Goal: Task Accomplishment & Management: Use online tool/utility

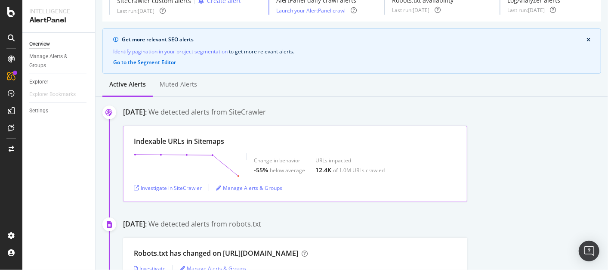
scroll to position [96, 0]
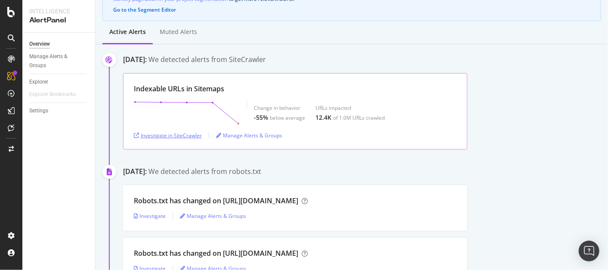
click at [170, 135] on div "Investigate in SiteCrawler" at bounding box center [168, 135] width 68 height 7
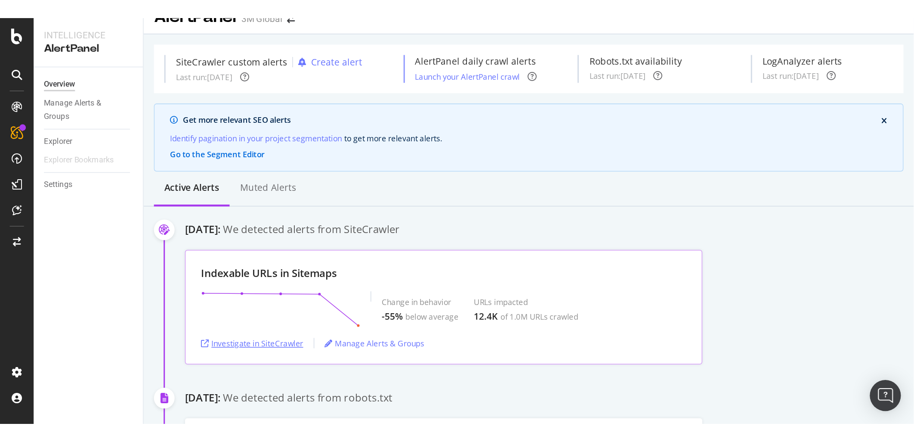
scroll to position [0, 0]
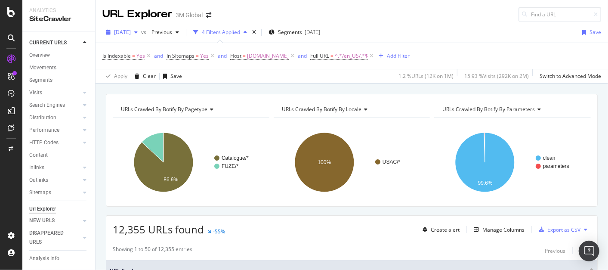
click at [131, 33] on span "[DATE]" at bounding box center [122, 31] width 17 height 7
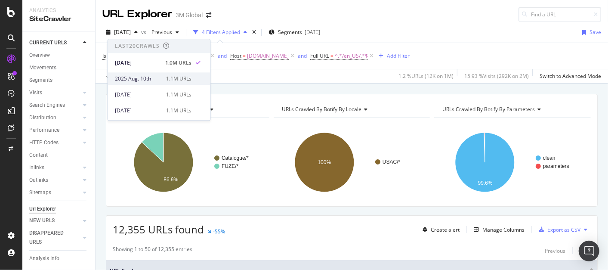
click at [149, 80] on div "2025 Aug. 10th" at bounding box center [138, 79] width 46 height 8
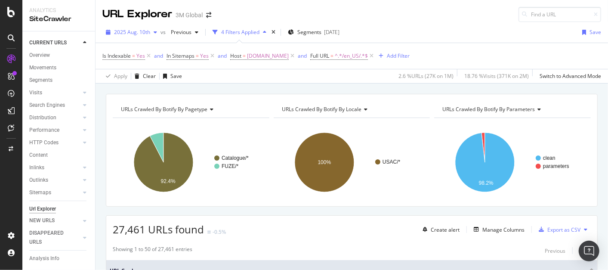
click at [136, 31] on span "2025 Aug. 10th" at bounding box center [132, 31] width 36 height 7
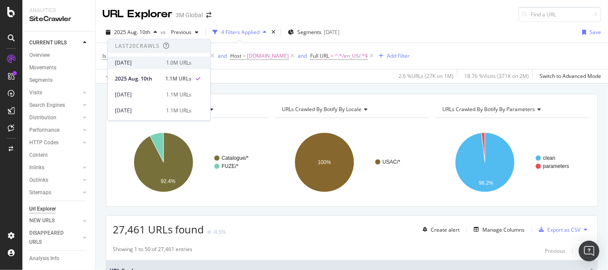
click at [142, 64] on div "[DATE]" at bounding box center [138, 63] width 46 height 8
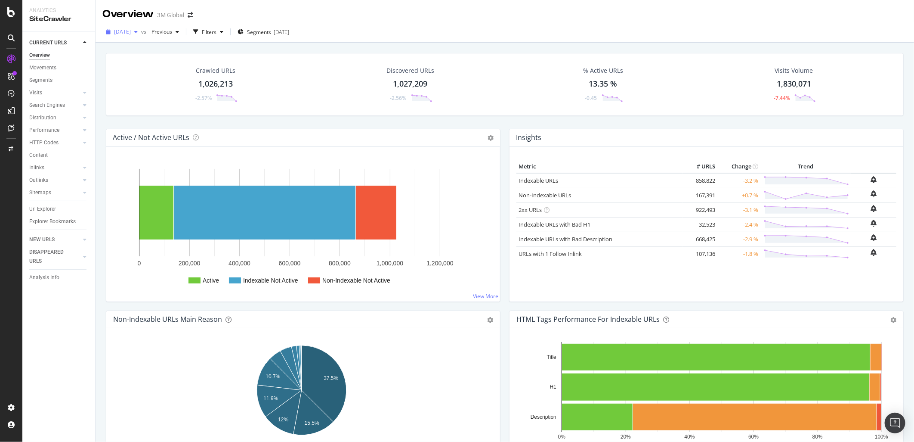
click at [131, 29] on span "[DATE]" at bounding box center [122, 31] width 17 height 7
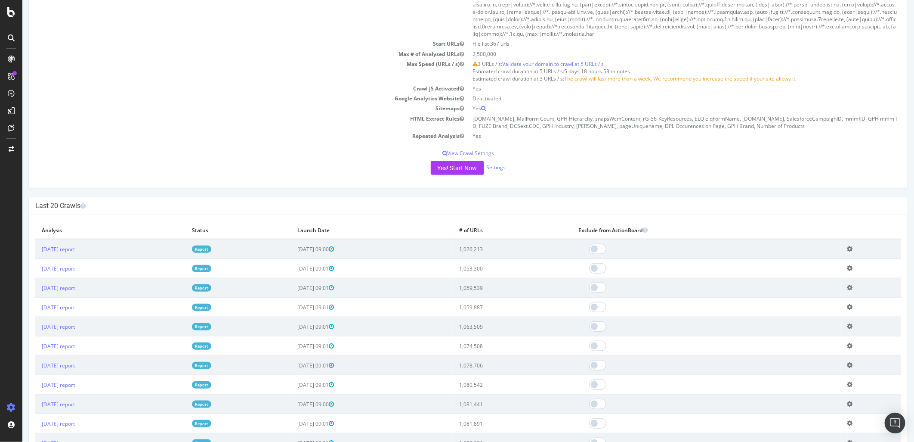
scroll to position [382, 0]
click at [64, 252] on link "[DATE] report" at bounding box center [57, 248] width 33 height 7
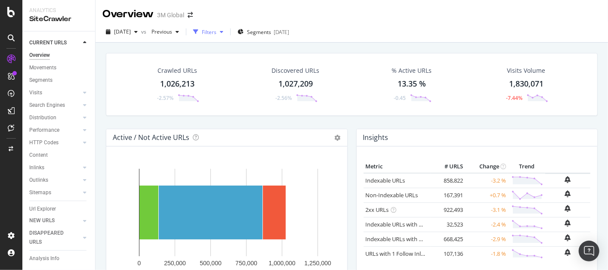
click at [217, 31] on div "Filters" at bounding box center [209, 31] width 15 height 7
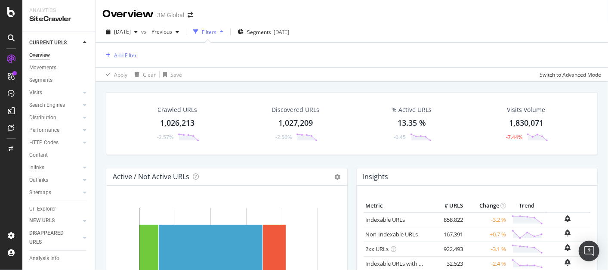
click at [125, 54] on div "Add Filter" at bounding box center [125, 55] width 23 height 7
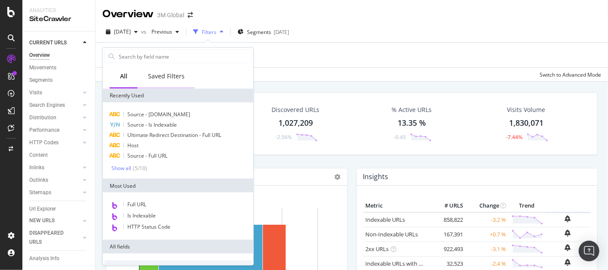
click at [161, 72] on div "Saved Filters" at bounding box center [166, 76] width 37 height 9
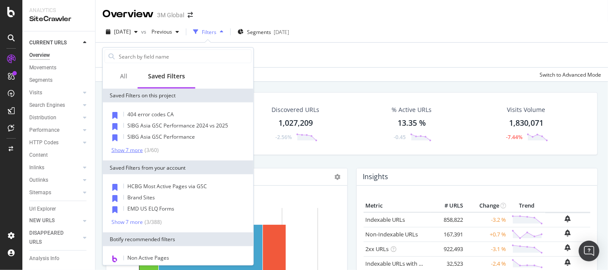
click at [131, 151] on div "Show 7 more" at bounding box center [127, 150] width 31 height 6
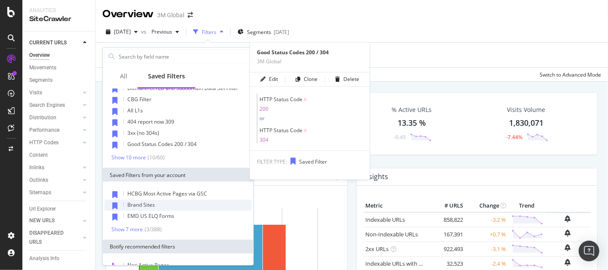
scroll to position [96, 0]
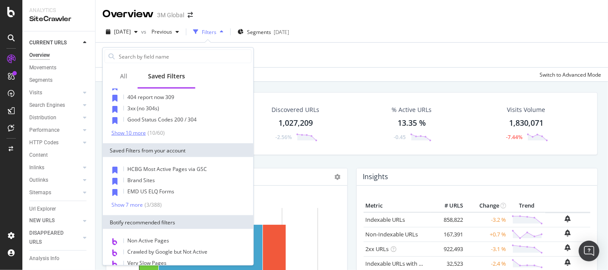
click at [136, 130] on div "Show 10 more" at bounding box center [129, 133] width 34 height 6
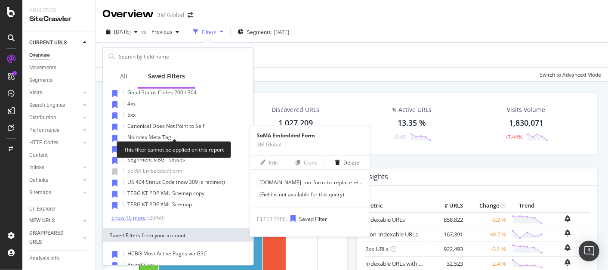
scroll to position [191, 0]
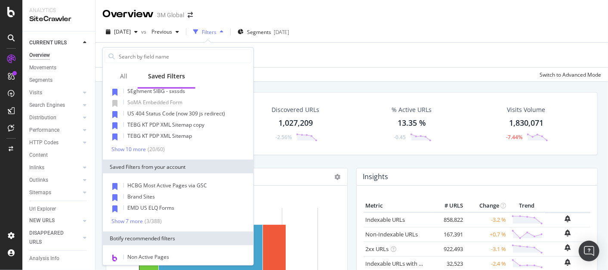
click at [130, 154] on div "404 error codes CA SIBG Asia GSC Performance 2024 vs 2025 SIBG Asia GSC Perform…" at bounding box center [178, 35] width 151 height 248
click at [132, 147] on div "Show 10 more" at bounding box center [129, 149] width 34 height 6
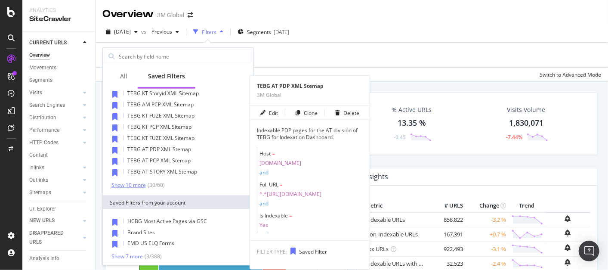
scroll to position [287, 0]
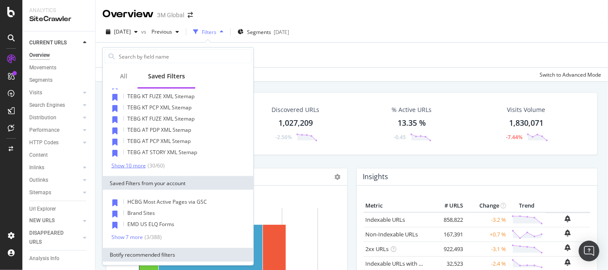
click at [134, 162] on div "Show 10 more" at bounding box center [129, 165] width 34 height 6
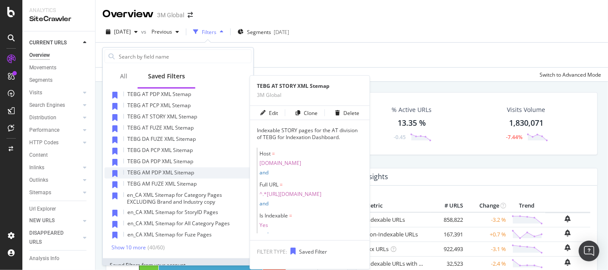
scroll to position [382, 0]
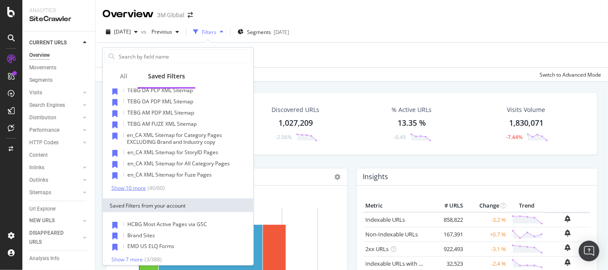
click at [134, 187] on div "Show 10 more" at bounding box center [129, 188] width 34 height 6
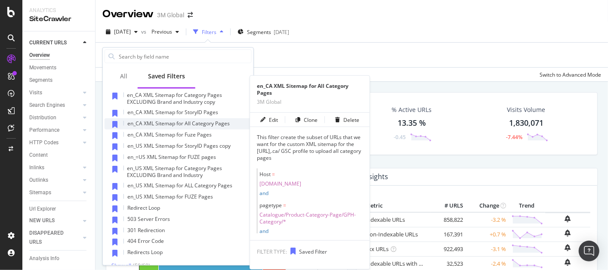
scroll to position [478, 0]
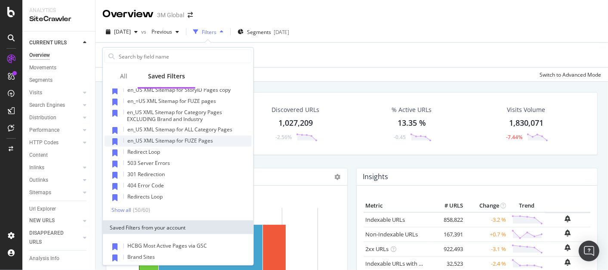
click at [203, 139] on span "en_US XML Sitemap for FUZE Pages" at bounding box center [170, 140] width 86 height 7
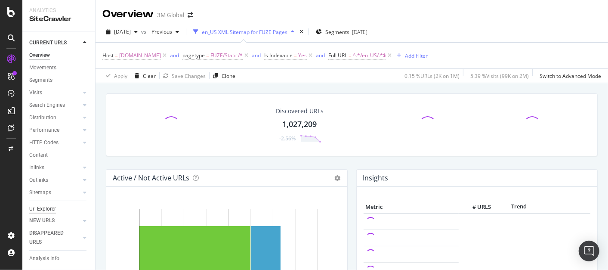
click at [47, 208] on div "Url Explorer" at bounding box center [42, 208] width 27 height 9
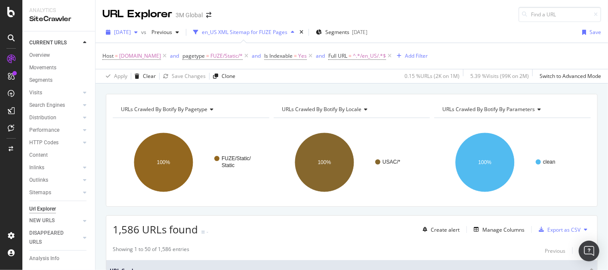
click at [131, 32] on span "[DATE]" at bounding box center [122, 31] width 17 height 7
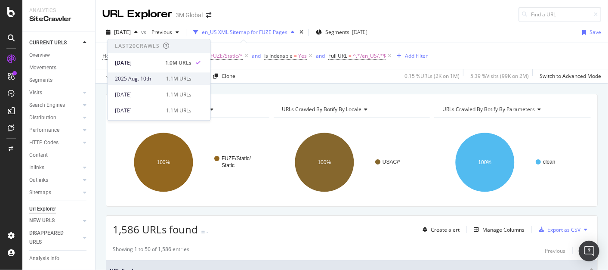
click at [137, 80] on div "2025 Aug. 10th" at bounding box center [138, 79] width 46 height 8
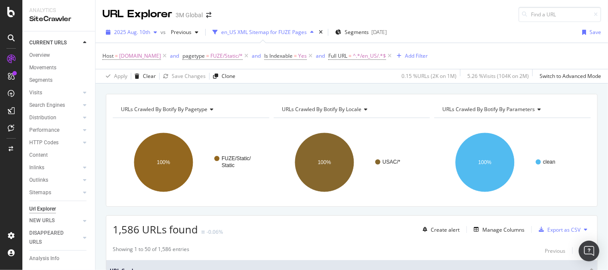
click at [140, 32] on span "2025 Aug. 10th" at bounding box center [132, 31] width 36 height 7
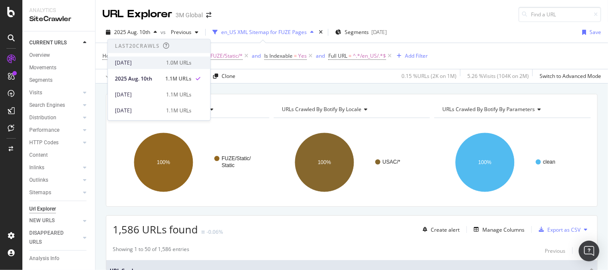
click at [141, 65] on div "[DATE]" at bounding box center [138, 63] width 46 height 8
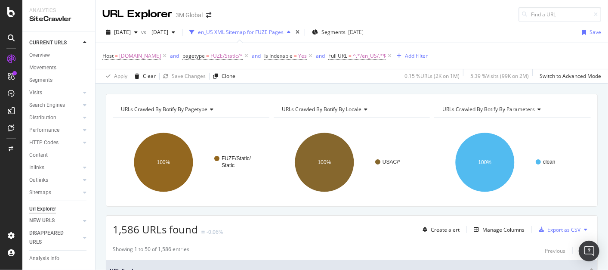
click at [581, 227] on button at bounding box center [586, 230] width 10 height 14
click at [555, 227] on span "Export XML Sitemaps" at bounding box center [541, 229] width 51 height 8
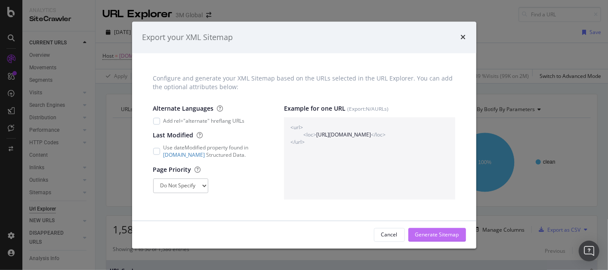
click at [447, 235] on div "Generate Sitemap" at bounding box center [437, 234] width 44 height 7
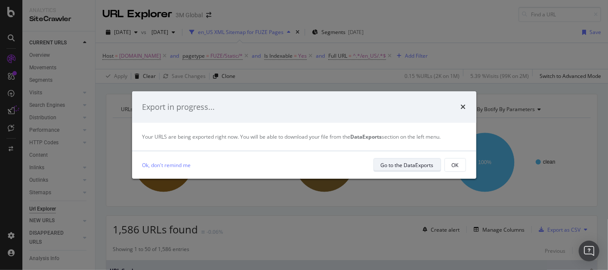
click at [419, 161] on div "Go to the DataExports" at bounding box center [407, 164] width 53 height 7
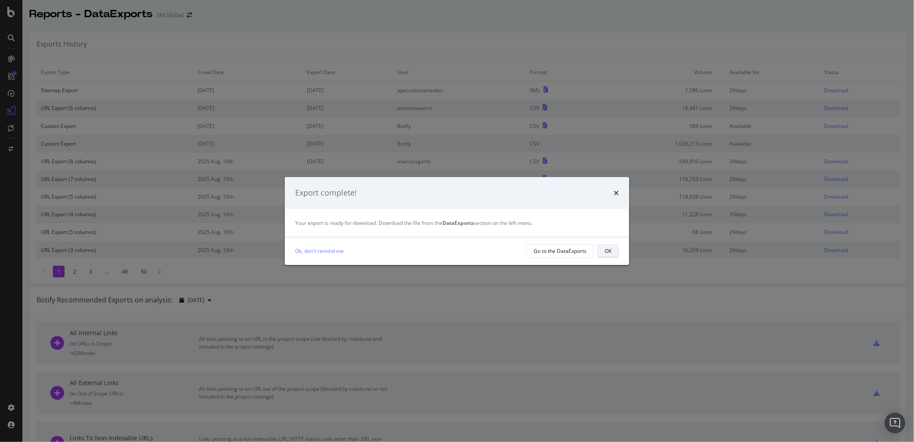
click at [605, 248] on div "OK" at bounding box center [608, 250] width 7 height 7
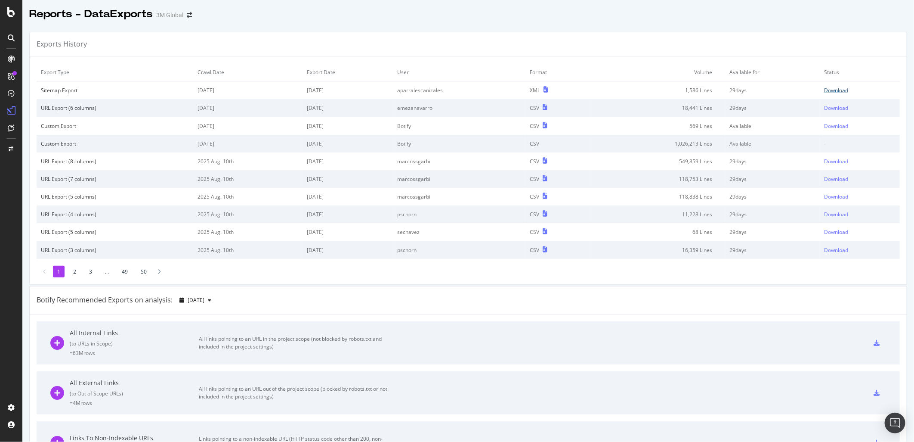
click at [829, 88] on div "Download" at bounding box center [836, 90] width 24 height 7
click at [579, 32] on div "Exports History" at bounding box center [468, 44] width 877 height 24
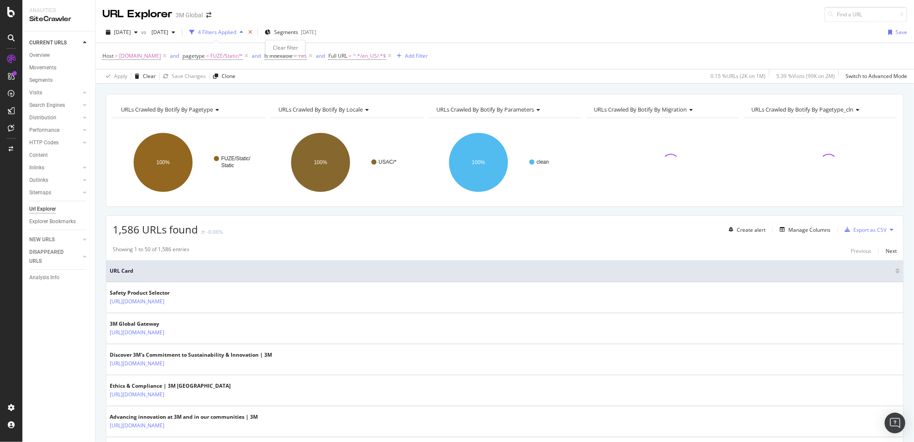
click at [252, 31] on icon "times" at bounding box center [250, 32] width 4 height 5
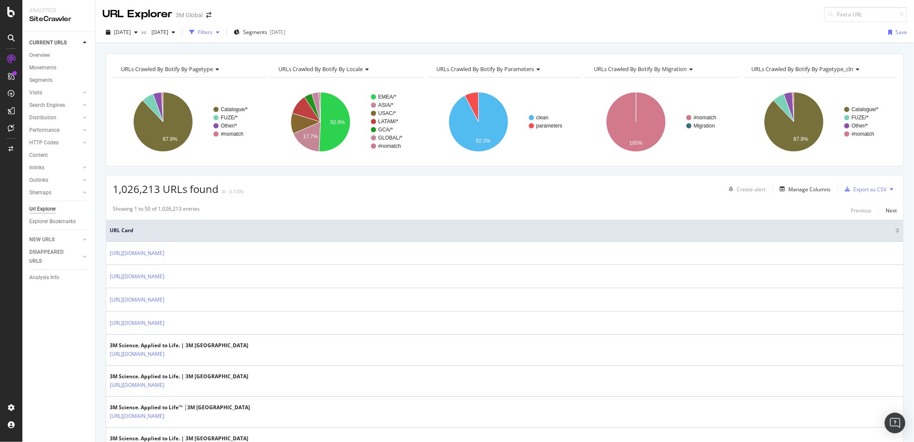
click at [223, 36] on div "Filters" at bounding box center [204, 32] width 37 height 13
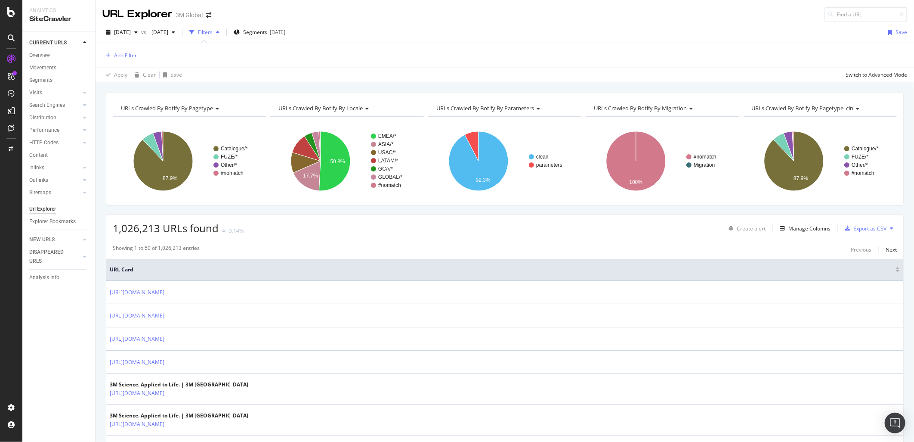
click at [120, 56] on div "Add Filter" at bounding box center [125, 55] width 23 height 7
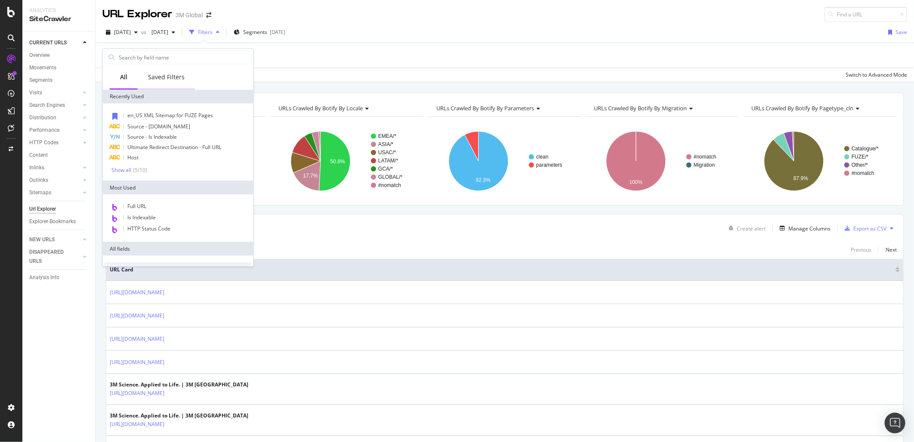
click at [175, 80] on div "Saved Filters" at bounding box center [166, 77] width 37 height 9
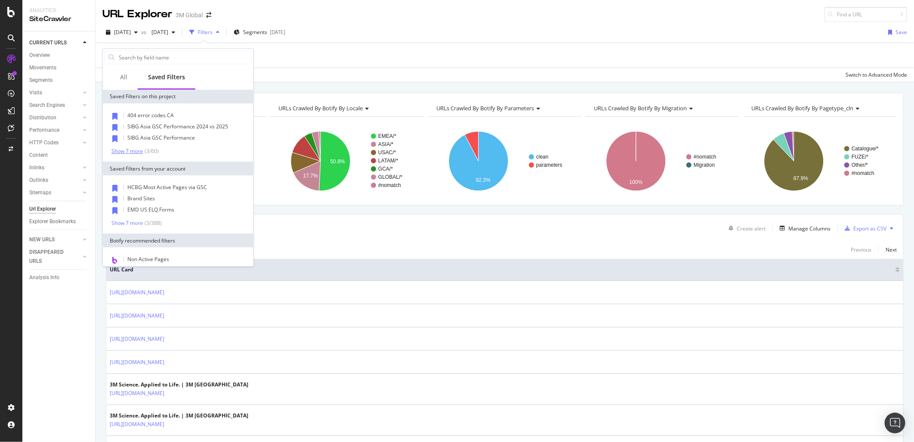
click at [133, 150] on div "Show 7 more" at bounding box center [127, 151] width 31 height 6
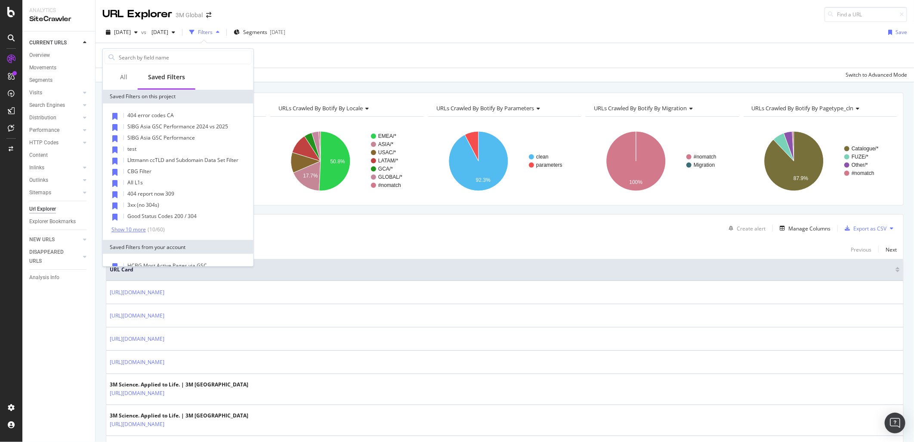
click at [139, 229] on div "Show 10 more" at bounding box center [129, 229] width 34 height 6
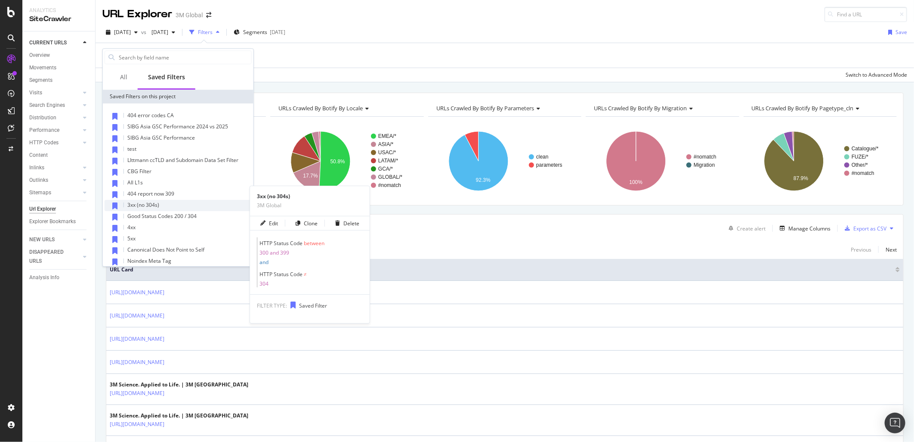
scroll to position [143, 0]
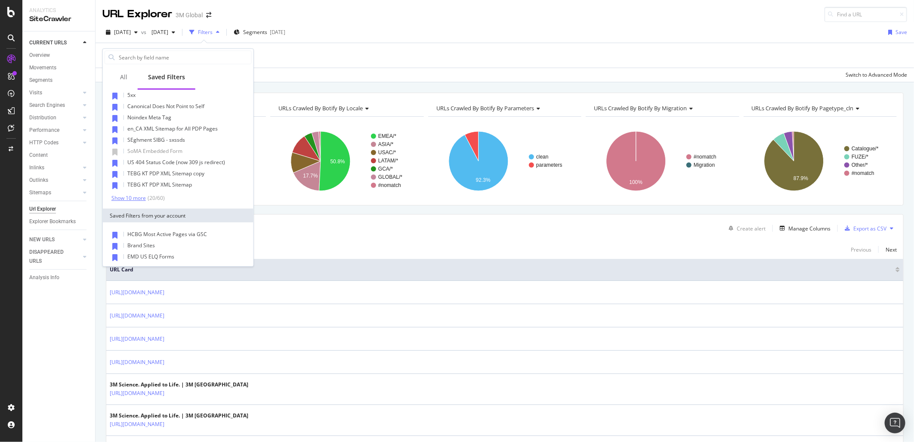
click at [133, 198] on div "Show 10 more" at bounding box center [129, 198] width 34 height 6
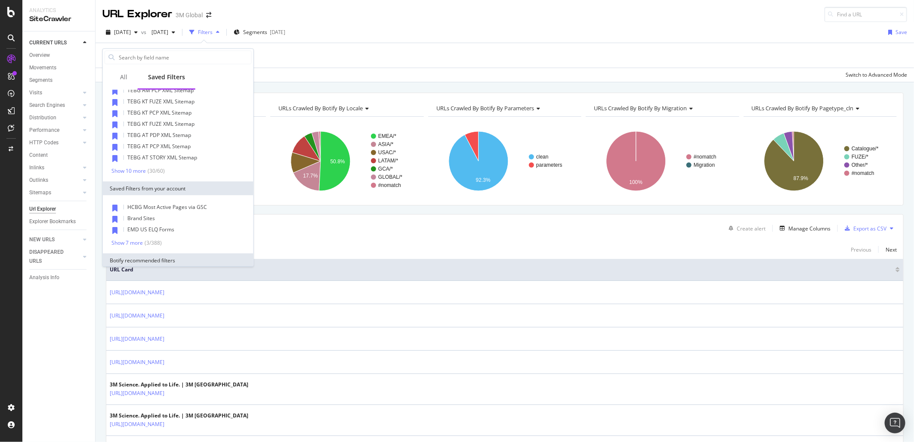
scroll to position [287, 0]
click at [129, 164] on div "Show 10 more" at bounding box center [129, 167] width 34 height 6
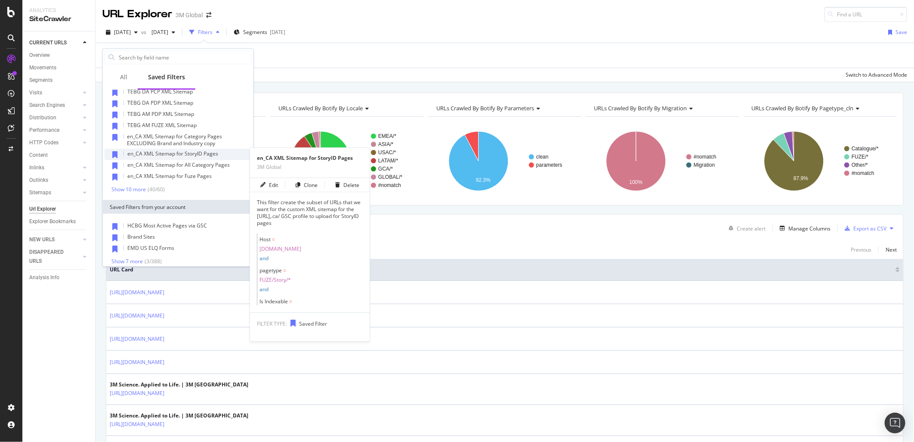
scroll to position [382, 0]
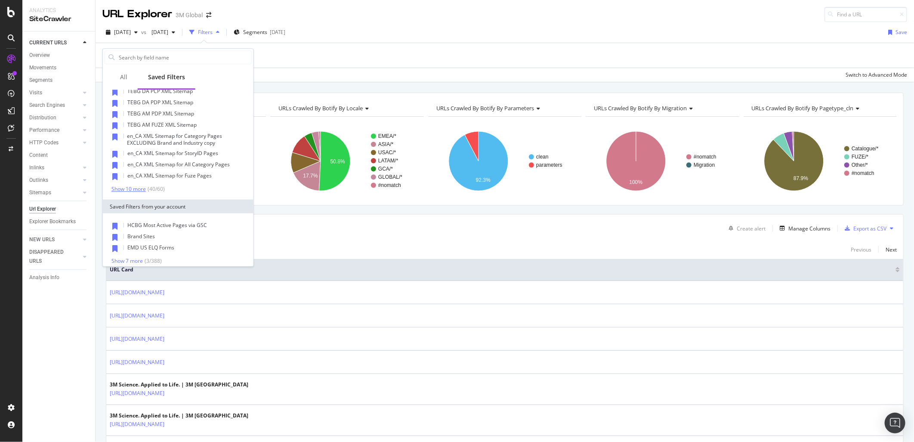
click at [130, 187] on div "Show 10 more" at bounding box center [129, 189] width 34 height 6
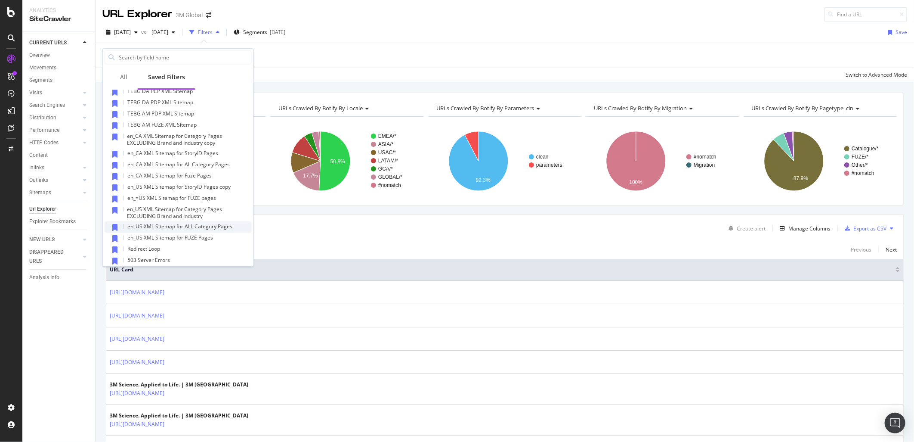
click at [221, 223] on span "en_US XML Sitemap for ALL Category Pages" at bounding box center [179, 226] width 105 height 7
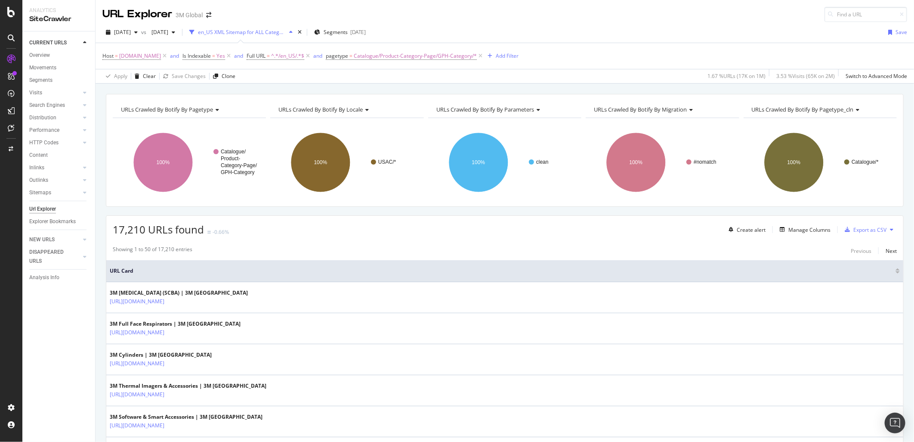
click at [890, 227] on icon at bounding box center [891, 229] width 3 height 5
click at [860, 227] on span "Export XML Sitemaps" at bounding box center [847, 230] width 51 height 8
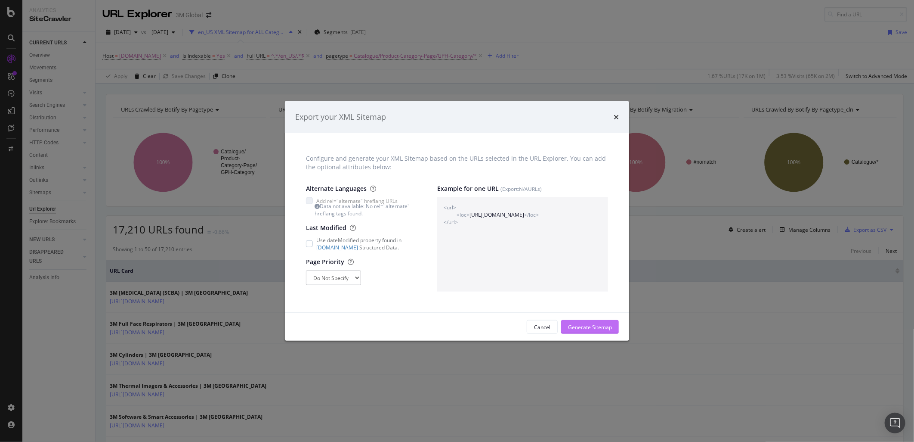
click at [586, 326] on div "Generate Sitemap" at bounding box center [590, 326] width 44 height 7
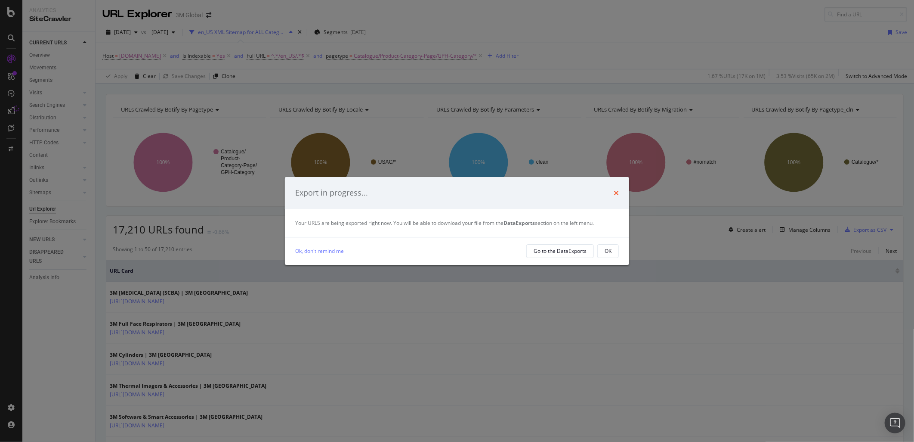
click at [616, 191] on icon "times" at bounding box center [616, 192] width 5 height 7
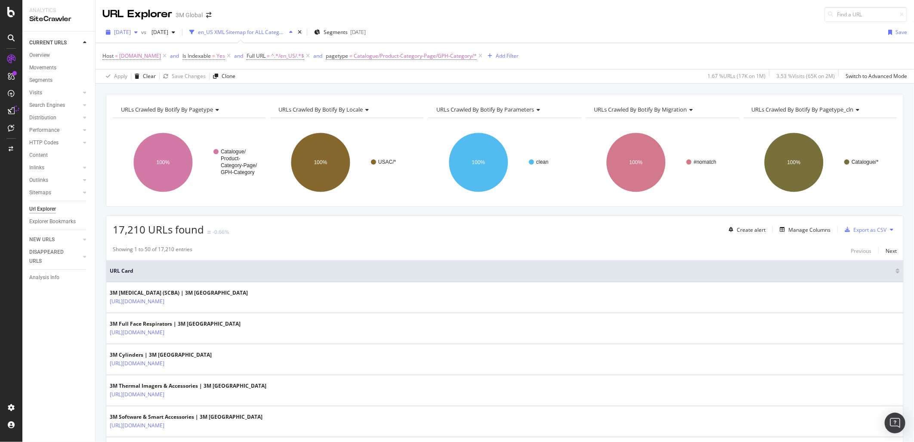
click at [131, 30] on span "[DATE]" at bounding box center [122, 31] width 17 height 7
click at [145, 78] on div "2025 Aug. 10th" at bounding box center [138, 79] width 46 height 8
click at [136, 28] on span "2025 Aug. 10th" at bounding box center [132, 31] width 36 height 7
click at [141, 62] on div "[DATE]" at bounding box center [138, 63] width 46 height 8
click at [890, 232] on icon at bounding box center [891, 229] width 3 height 5
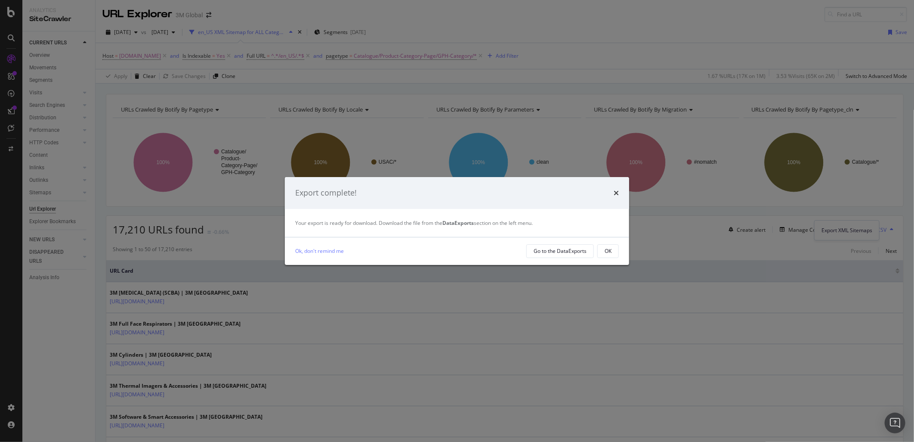
click at [859, 229] on div "Export complete! Your export is ready for download. Download the file from the …" at bounding box center [457, 221] width 914 height 442
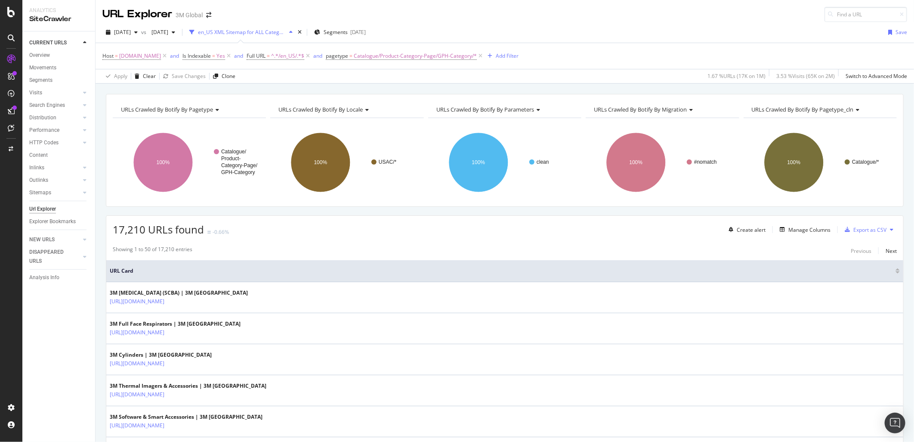
click at [887, 233] on button at bounding box center [892, 230] width 10 height 14
click at [869, 233] on span "Export XML Sitemaps" at bounding box center [847, 230] width 51 height 8
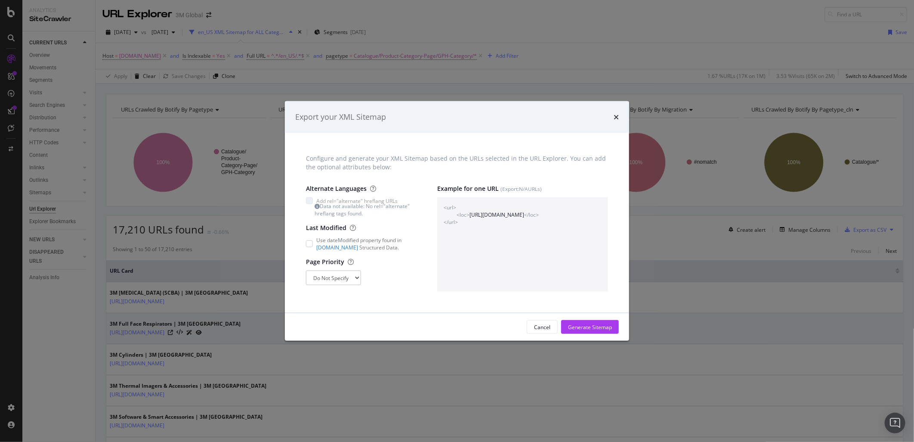
click at [605, 330] on div "Generate Sitemap" at bounding box center [590, 326] width 44 height 7
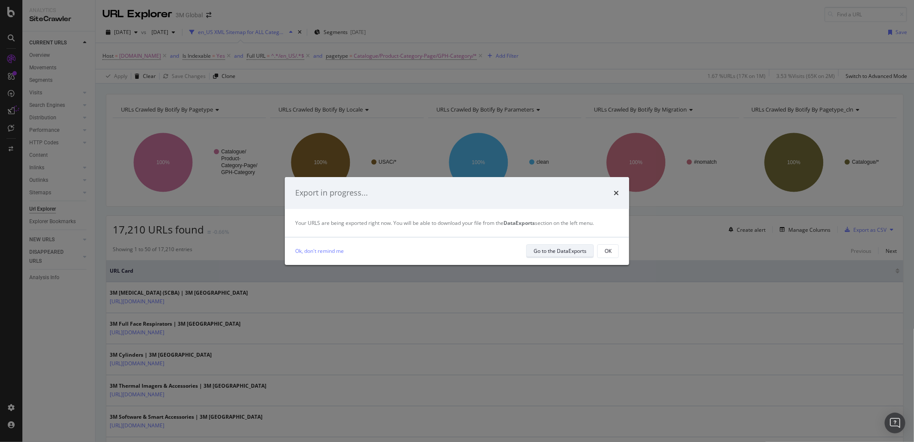
click at [587, 254] on button "Go to the DataExports" at bounding box center [561, 251] width 68 height 14
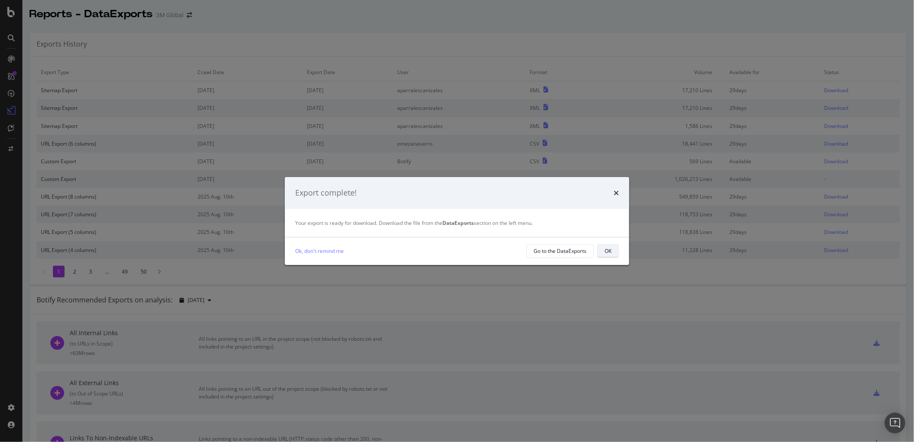
click at [613, 252] on button "OK" at bounding box center [609, 251] width 22 height 14
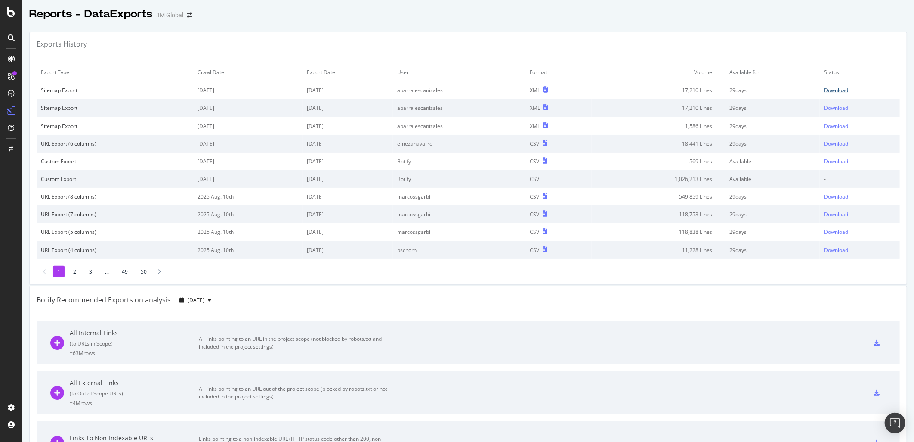
click at [826, 91] on div "Download" at bounding box center [836, 90] width 24 height 7
click at [652, 37] on div "Exports History" at bounding box center [468, 44] width 877 height 24
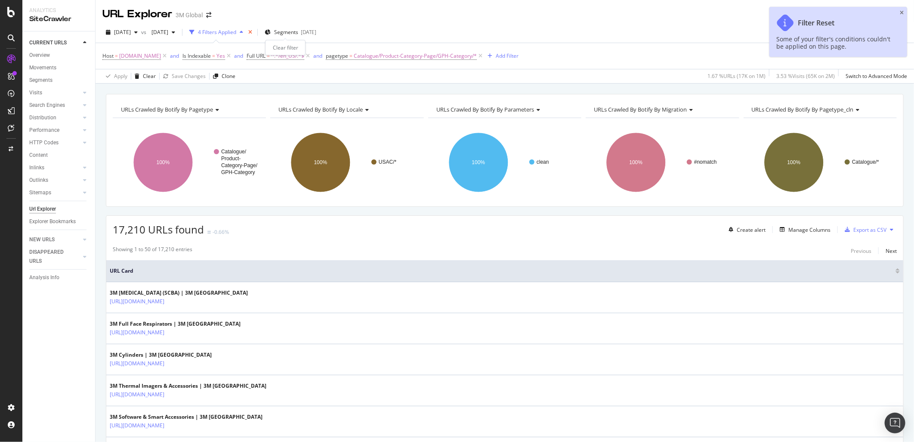
click at [252, 31] on icon "times" at bounding box center [250, 32] width 4 height 5
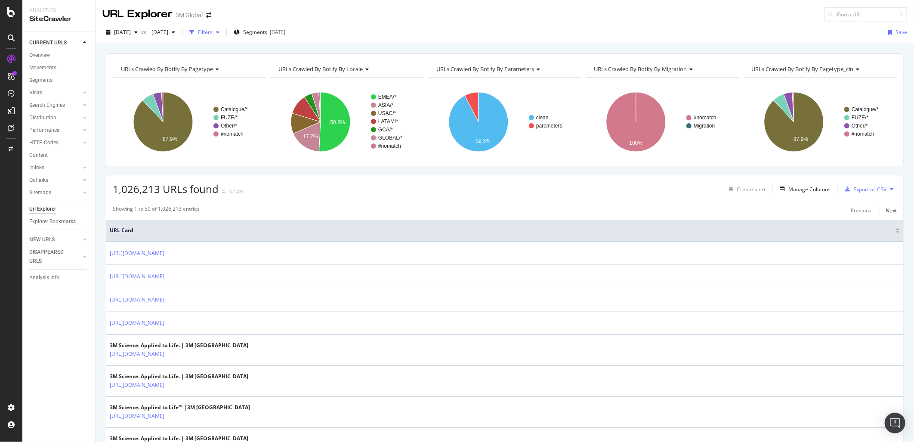
click at [213, 32] on div "Filters" at bounding box center [205, 31] width 15 height 7
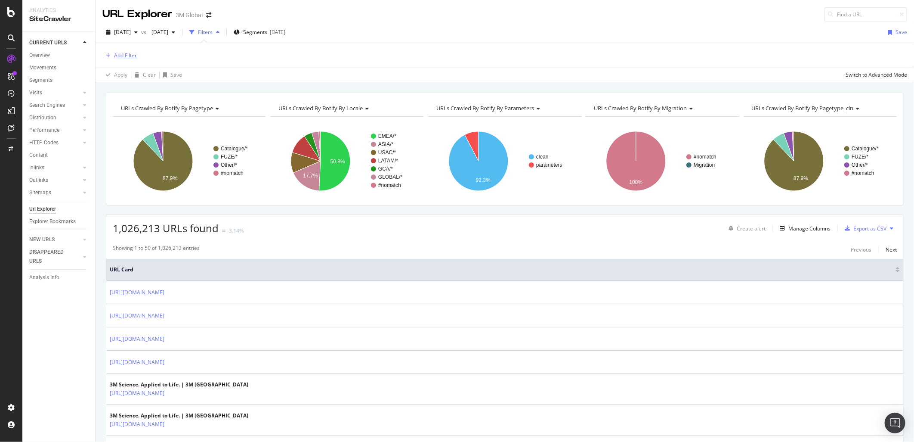
click at [123, 55] on div "Add Filter" at bounding box center [125, 55] width 23 height 7
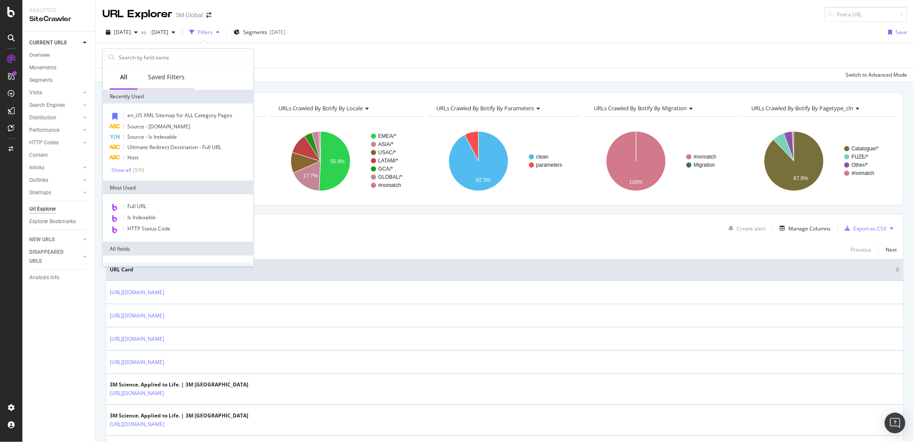
click at [165, 79] on div "Saved Filters" at bounding box center [166, 77] width 37 height 9
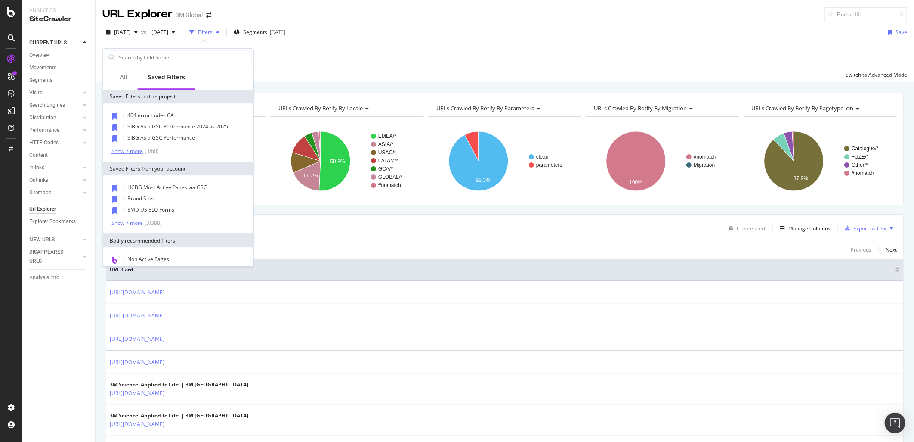
click at [134, 153] on div "Show 7 more" at bounding box center [127, 151] width 31 height 6
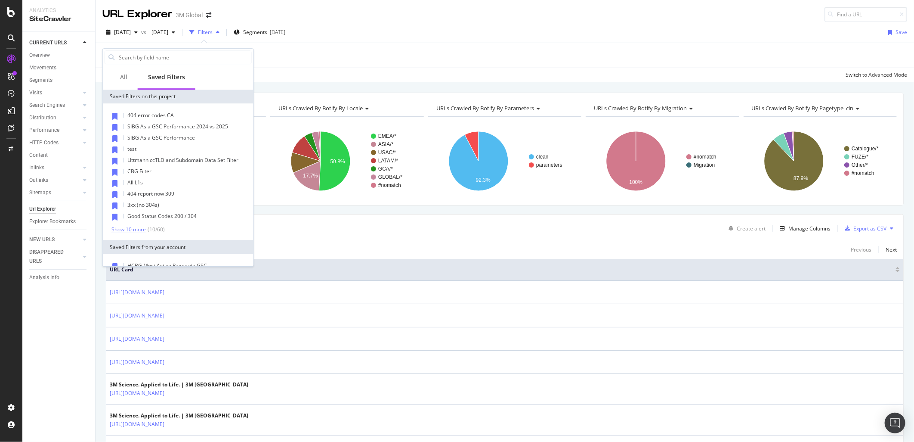
click at [134, 229] on div "Show 10 more" at bounding box center [129, 229] width 34 height 6
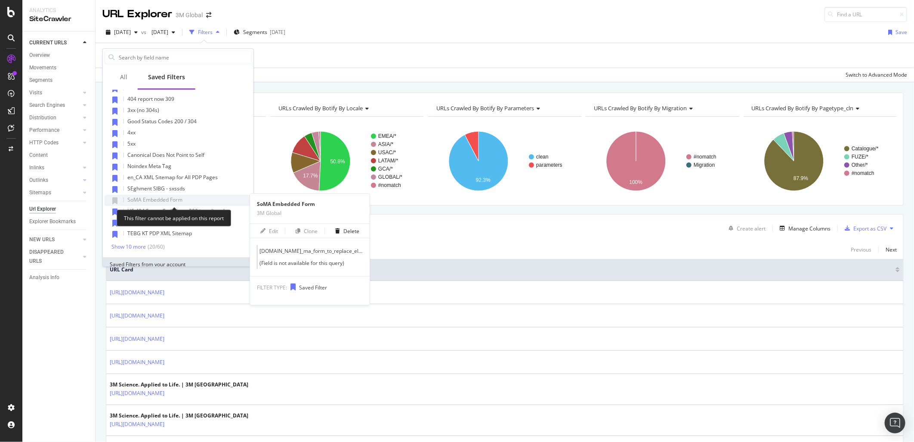
scroll to position [96, 0]
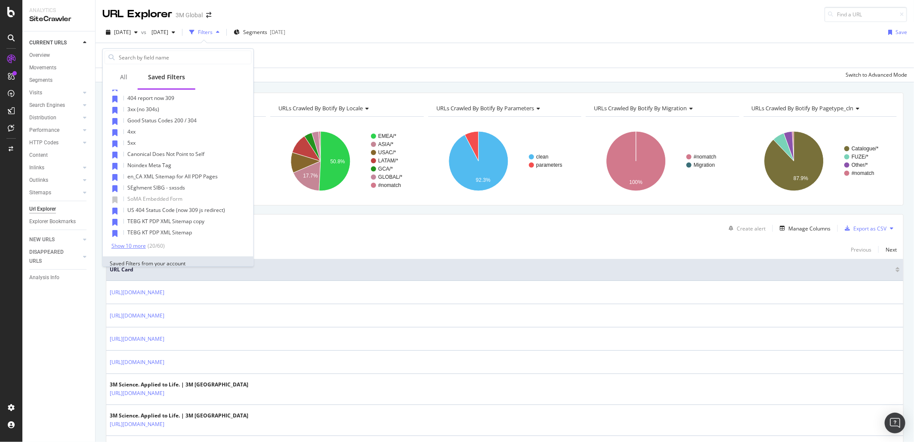
click at [136, 245] on div "Show 10 more" at bounding box center [129, 246] width 34 height 6
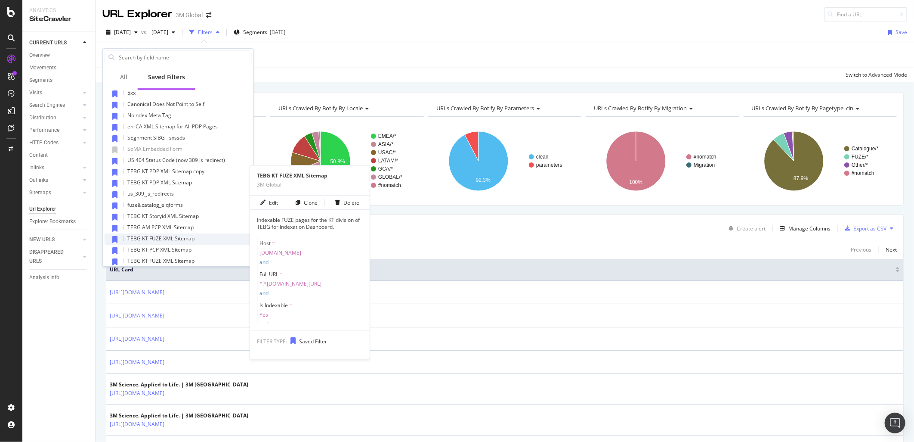
scroll to position [239, 0]
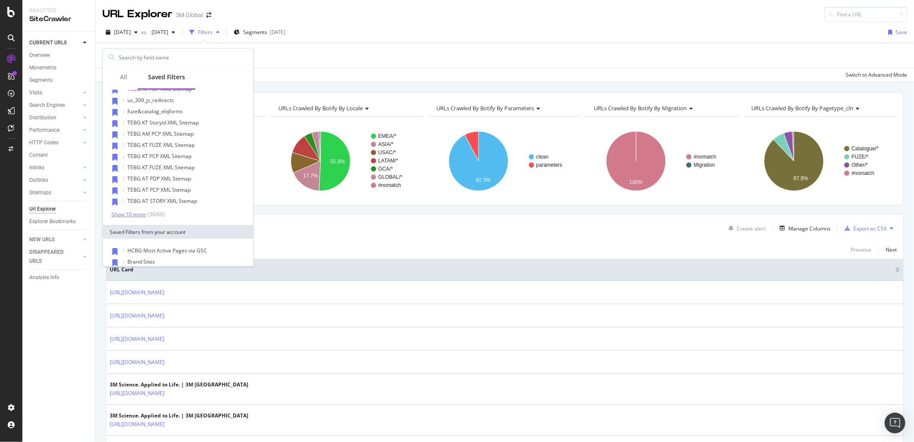
click at [140, 217] on div "Show 10 more ( 30 / 60 )" at bounding box center [138, 214] width 53 height 7
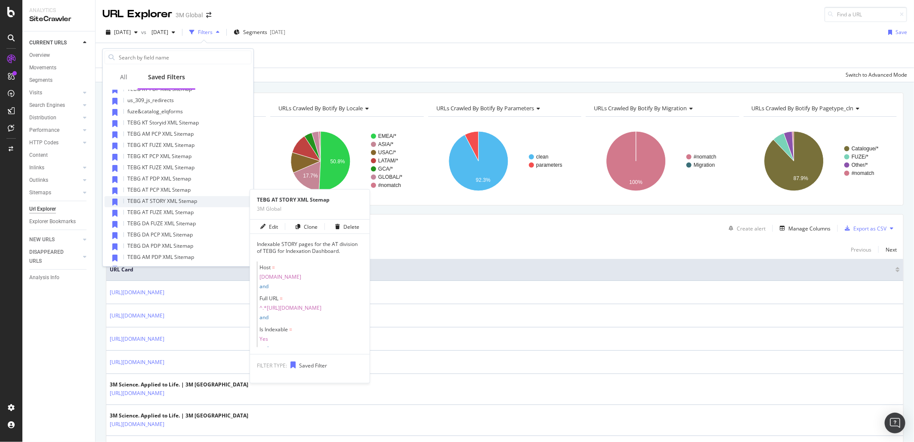
scroll to position [335, 0]
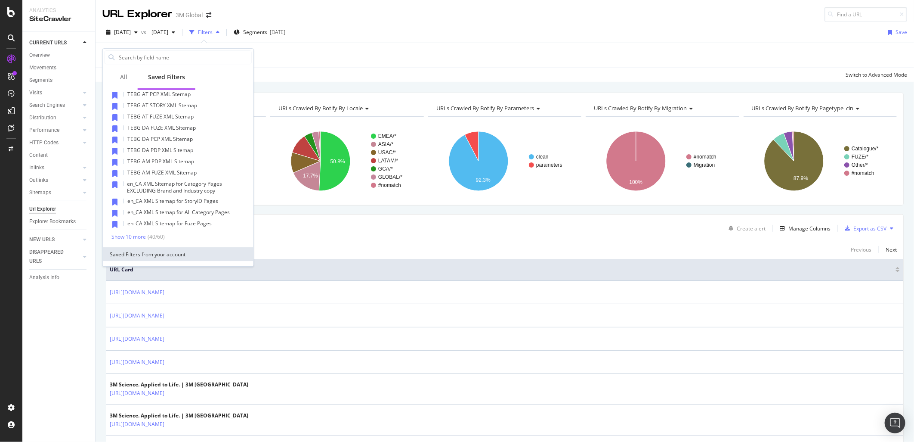
click at [121, 239] on div "404 error codes CA SIBG Asia GSC Performance 2024 vs 2025 SIBG Asia GSC Perform…" at bounding box center [178, 8] width 151 height 478
click at [122, 234] on div "Show 10 more" at bounding box center [129, 237] width 34 height 6
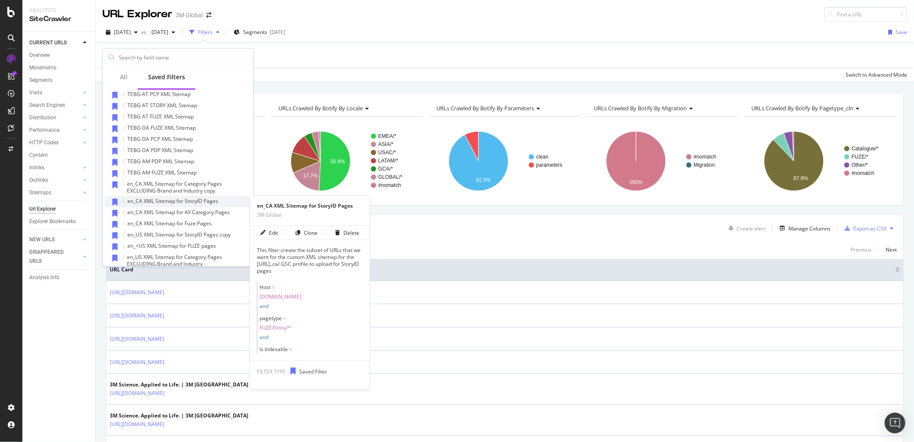
scroll to position [382, 0]
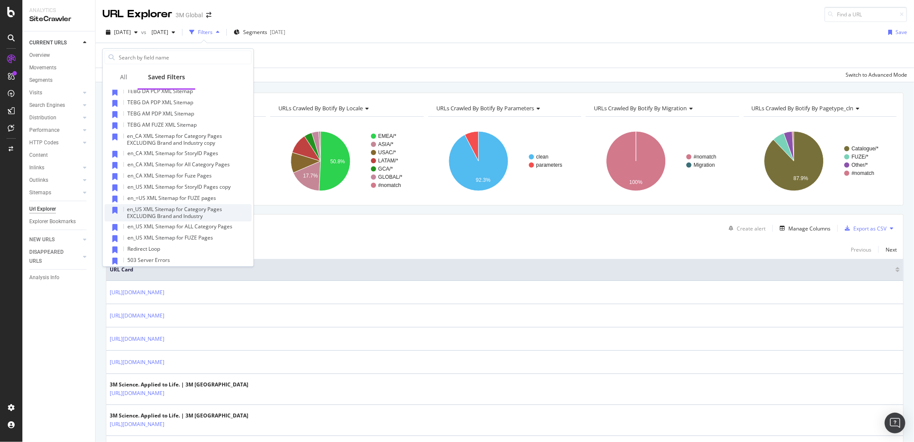
click at [194, 208] on span "en_US XML Sitemap for Category Pages EXCLUDING Brand and Industry" at bounding box center [174, 212] width 95 height 14
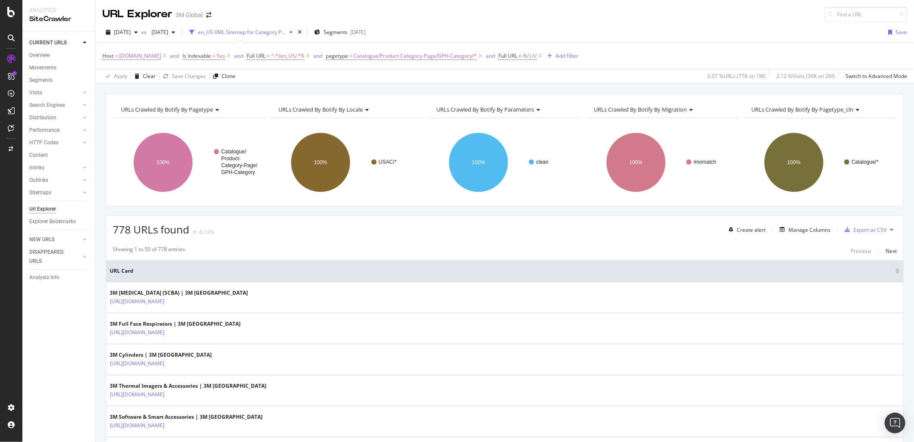
click at [890, 230] on icon at bounding box center [891, 229] width 3 height 5
click at [868, 226] on span "Export XML Sitemaps" at bounding box center [847, 230] width 51 height 8
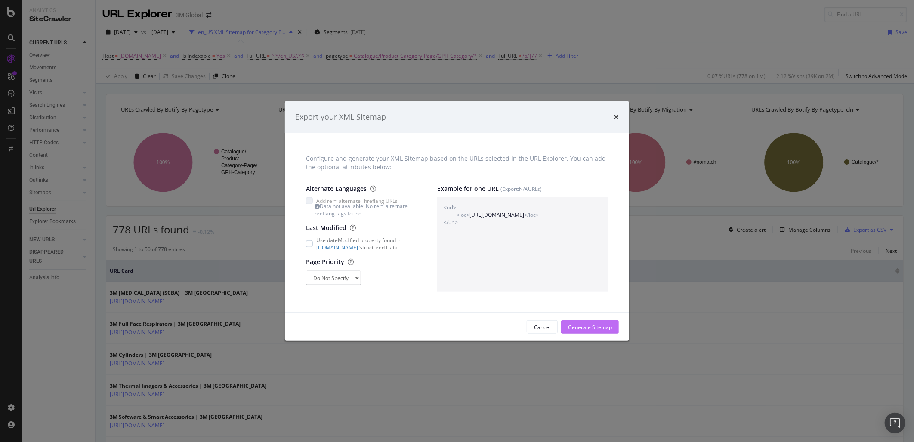
click at [597, 325] on div "Generate Sitemap" at bounding box center [590, 326] width 44 height 7
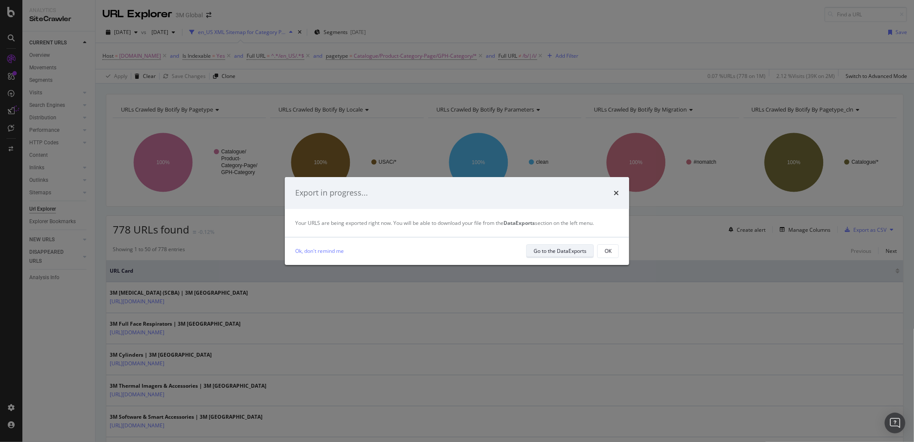
click at [575, 252] on div "Go to the DataExports" at bounding box center [560, 250] width 53 height 7
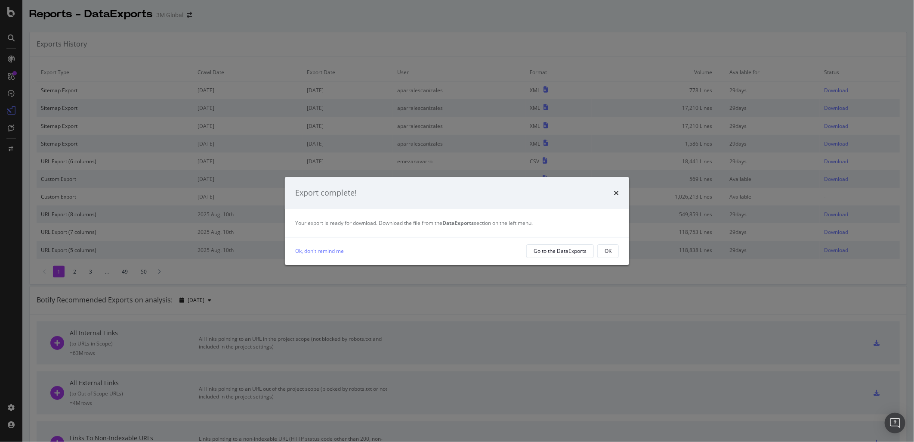
click at [615, 254] on button "OK" at bounding box center [609, 251] width 22 height 14
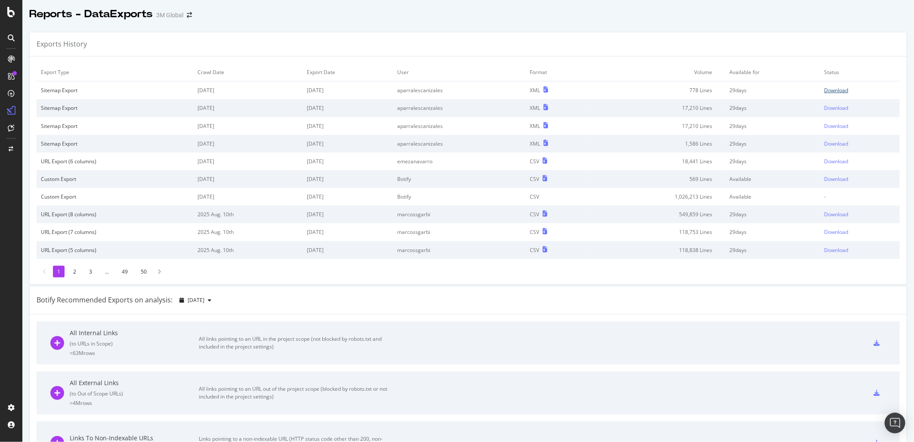
click at [833, 89] on div "Download" at bounding box center [836, 90] width 24 height 7
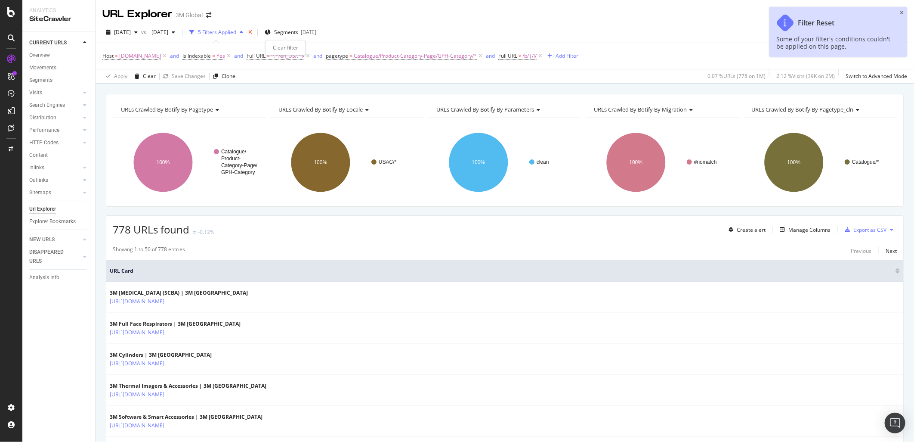
click at [252, 31] on icon "times" at bounding box center [250, 32] width 4 height 5
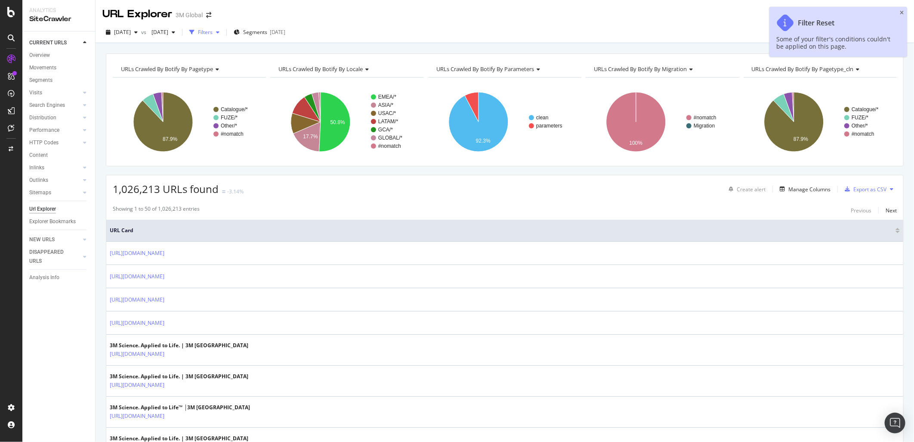
click at [220, 33] on icon "button" at bounding box center [217, 32] width 3 height 5
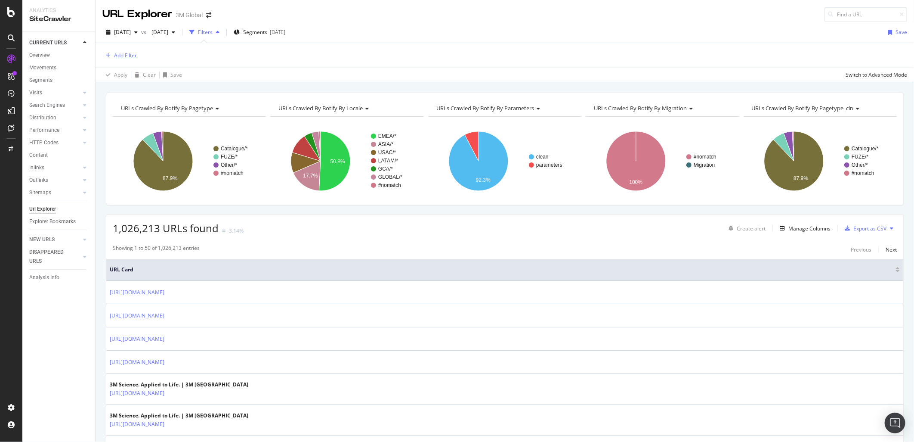
click at [125, 59] on div "Add Filter" at bounding box center [125, 55] width 23 height 7
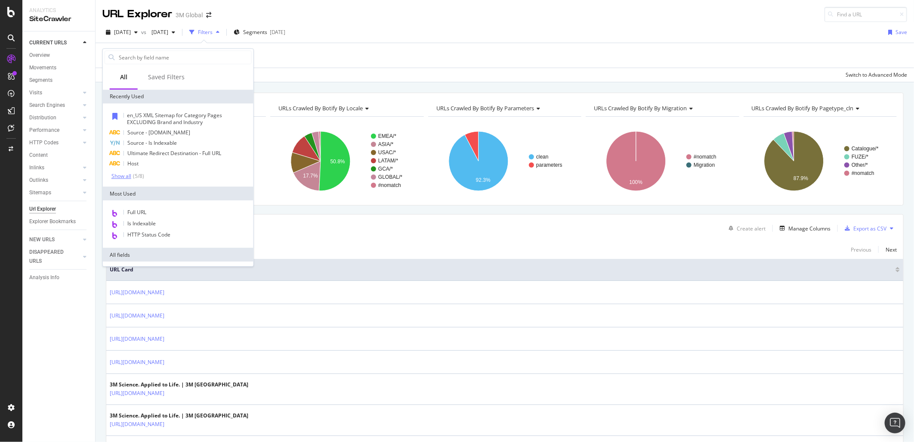
click at [121, 175] on div "Show all" at bounding box center [122, 176] width 20 height 6
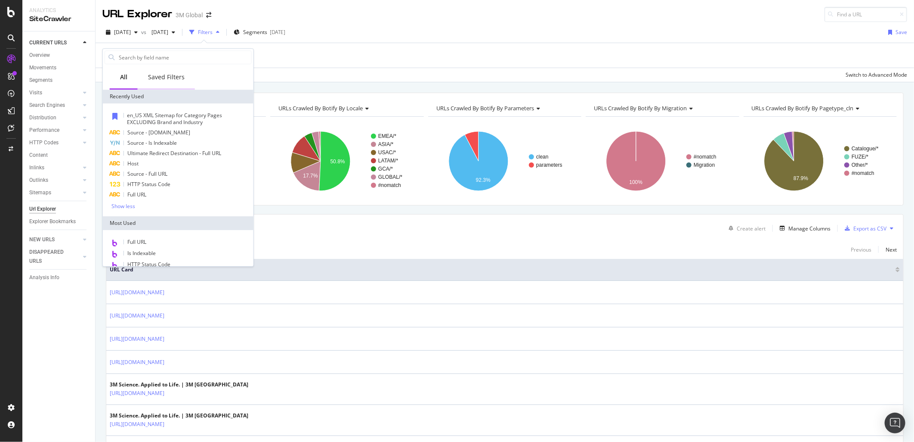
click at [154, 77] on div "Saved Filters" at bounding box center [166, 77] width 37 height 9
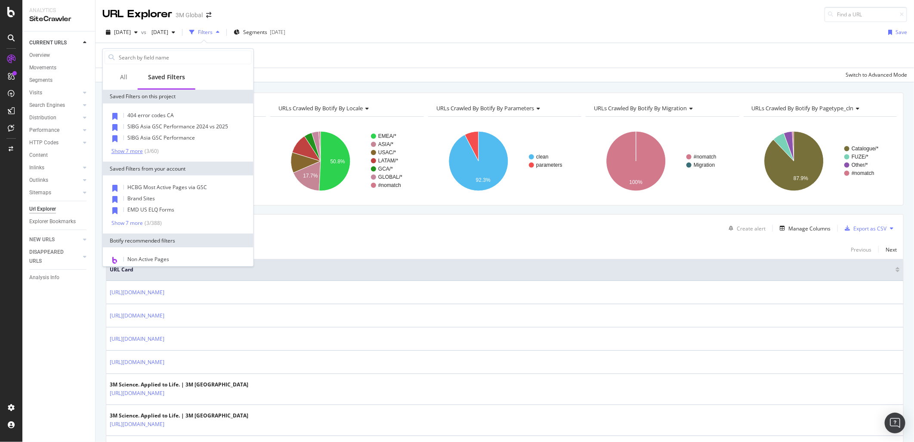
click at [133, 149] on div "Show 7 more" at bounding box center [127, 151] width 31 height 6
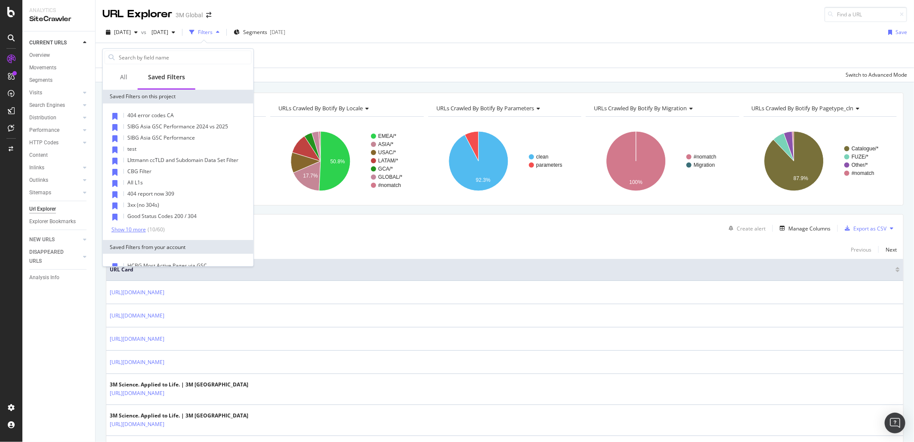
click at [131, 229] on div "Show 10 more" at bounding box center [129, 229] width 34 height 6
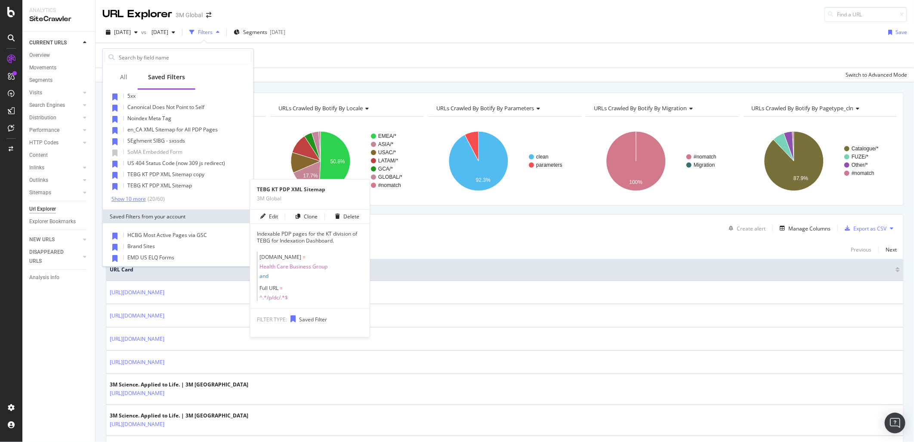
scroll to position [143, 0]
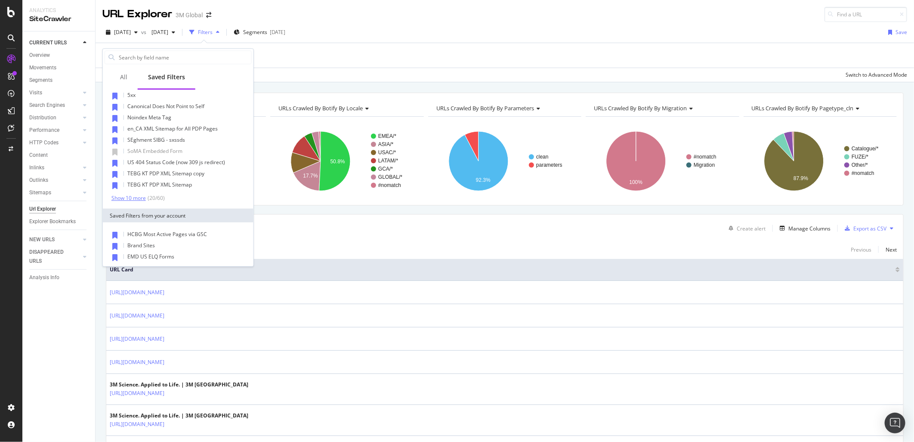
click at [136, 200] on div "Show 10 more" at bounding box center [129, 198] width 34 height 6
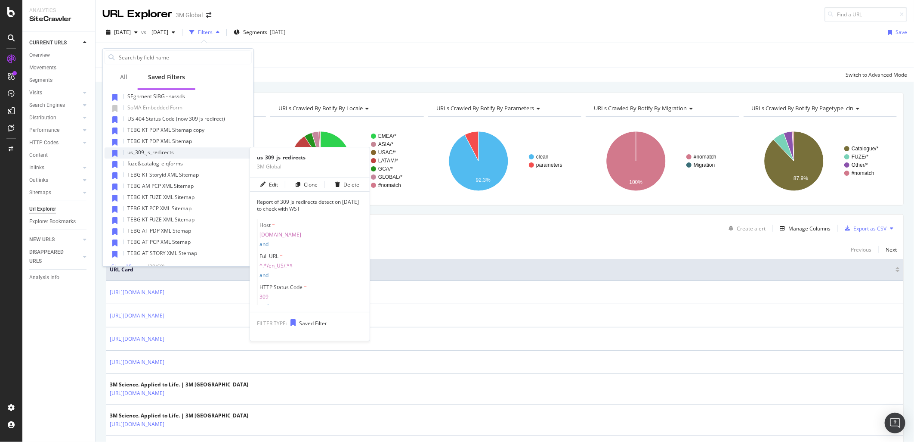
scroll to position [239, 0]
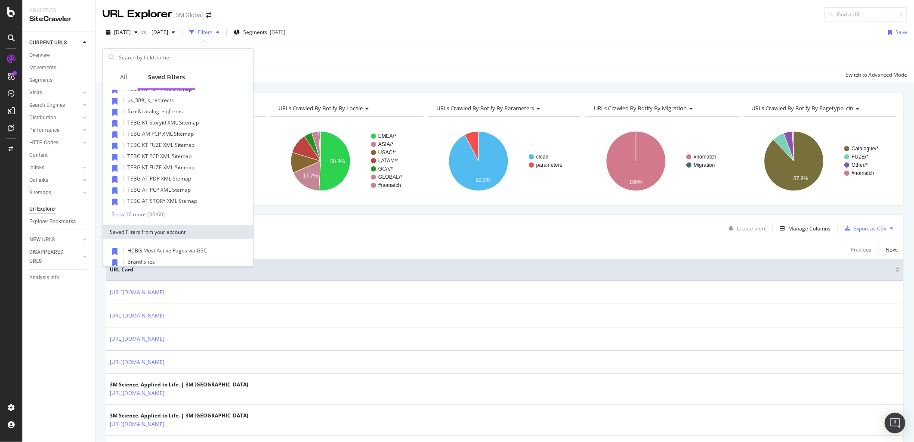
click at [136, 211] on div "Show 10 more" at bounding box center [129, 214] width 34 height 6
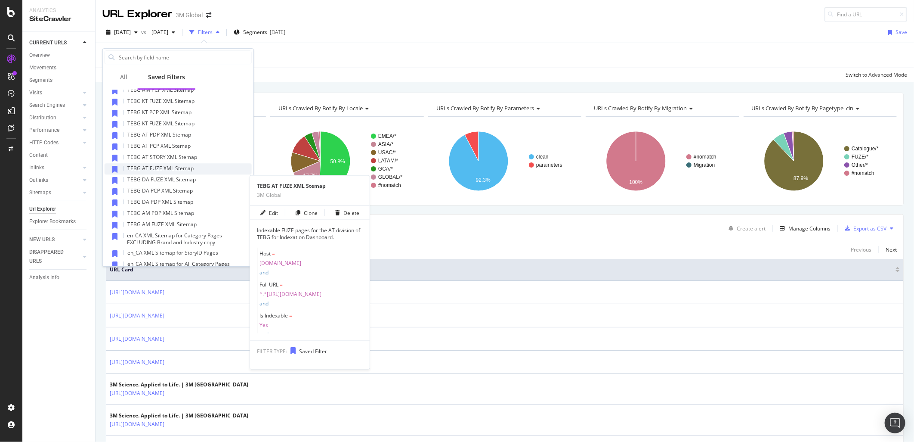
scroll to position [335, 0]
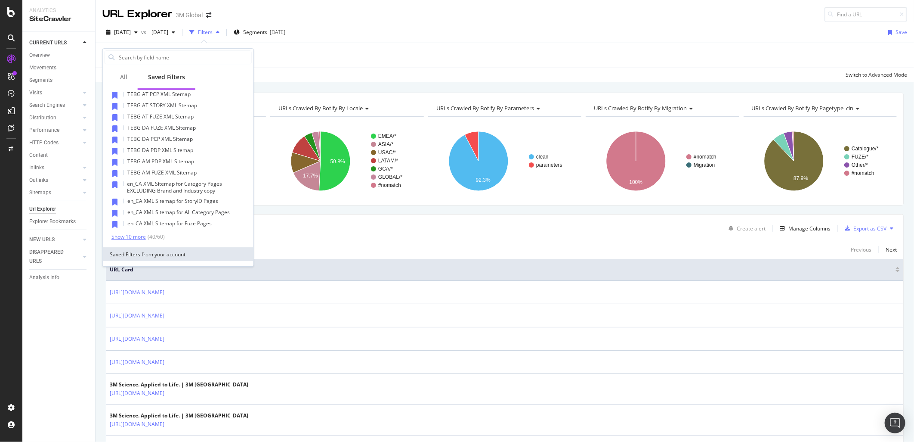
click at [139, 234] on div "Show 10 more" at bounding box center [129, 237] width 34 height 6
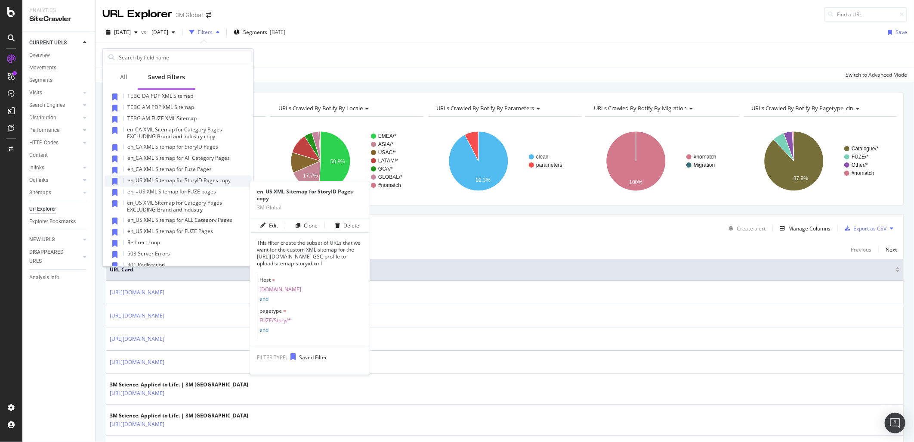
scroll to position [382, 0]
click at [212, 184] on span "en_US XML Sitemap for StoryID Pages copy" at bounding box center [178, 186] width 103 height 7
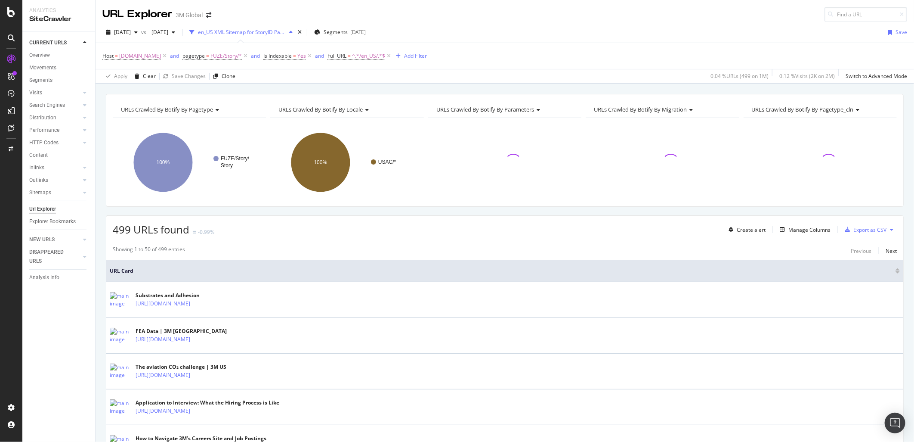
click at [887, 229] on button at bounding box center [892, 230] width 10 height 14
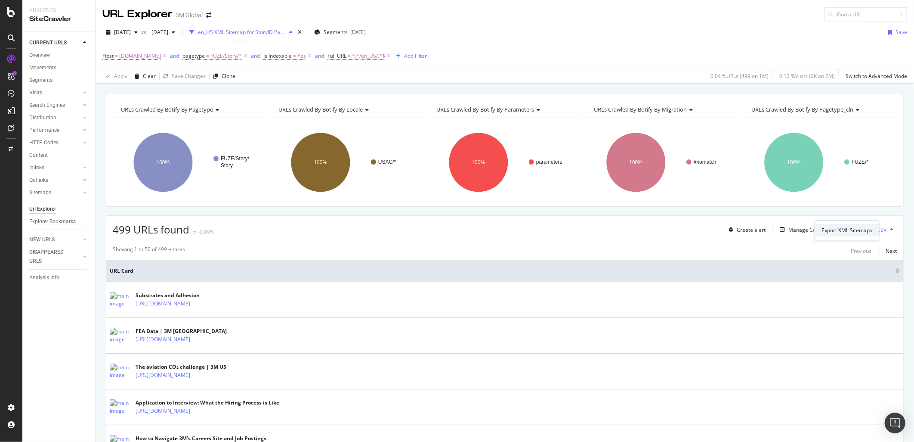
click at [859, 230] on span "Export XML Sitemaps" at bounding box center [847, 230] width 51 height 8
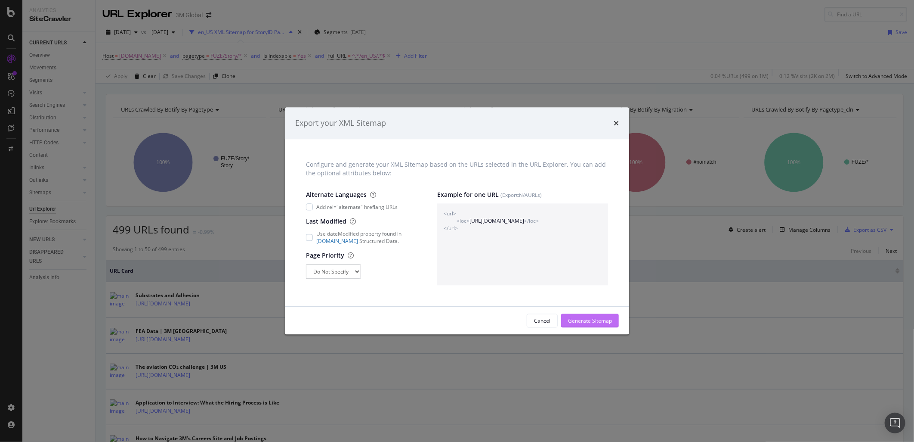
click at [596, 320] on div "Generate Sitemap" at bounding box center [590, 320] width 44 height 7
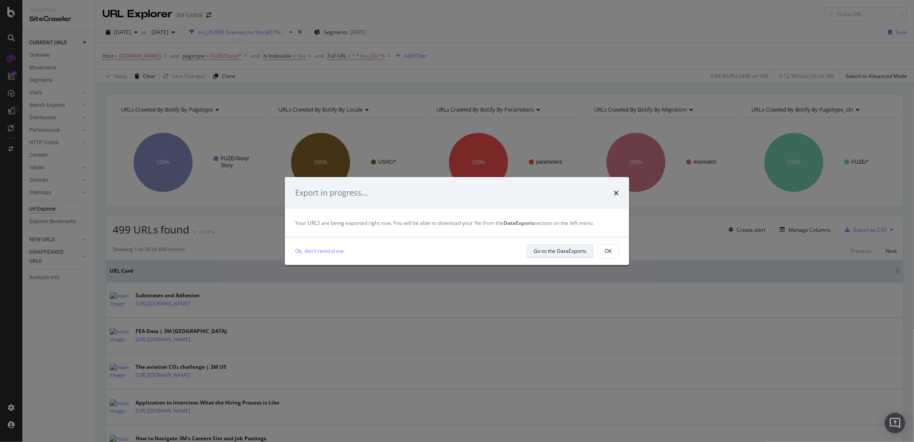
click at [565, 253] on div "Go to the DataExports" at bounding box center [560, 250] width 53 height 7
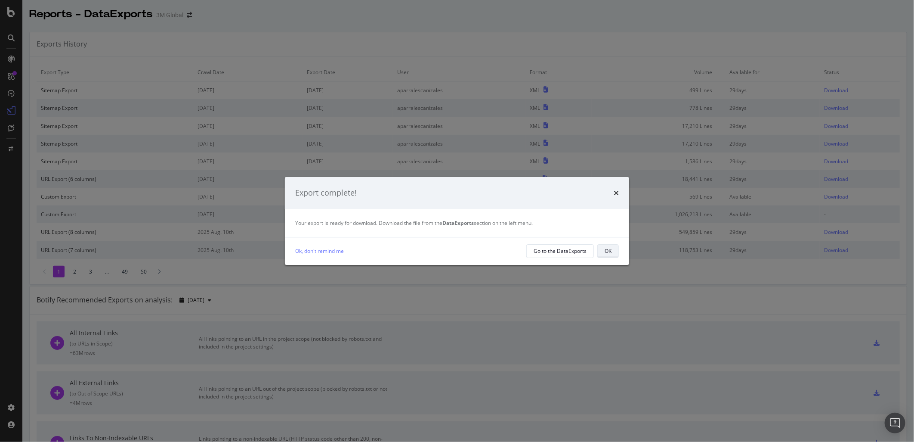
click at [607, 250] on div "OK" at bounding box center [608, 250] width 7 height 7
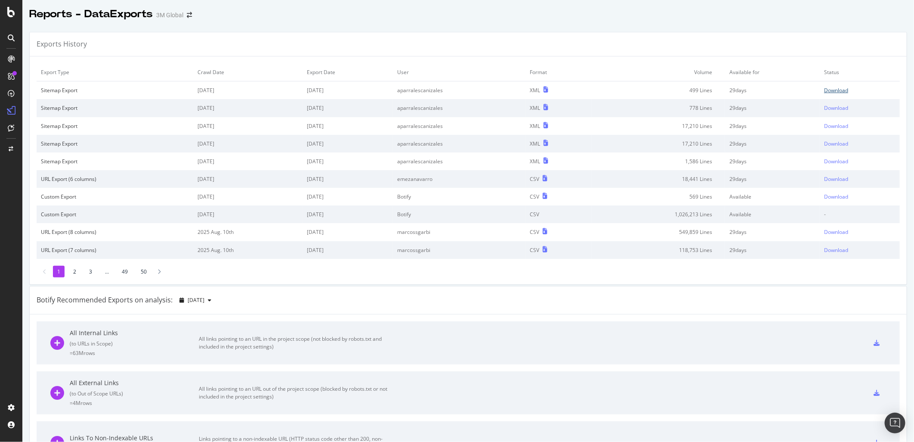
click at [829, 91] on div "Download" at bounding box center [836, 90] width 24 height 7
click at [476, 32] on div "Exports History" at bounding box center [468, 44] width 877 height 24
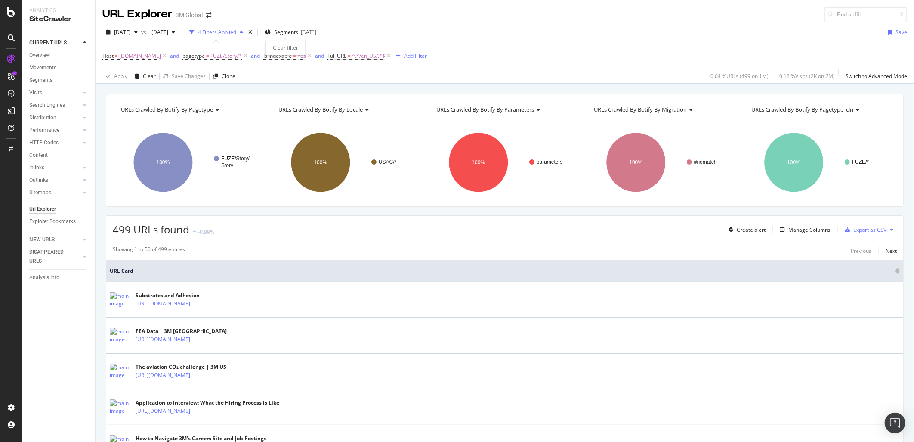
click at [254, 28] on div "times" at bounding box center [250, 32] width 7 height 9
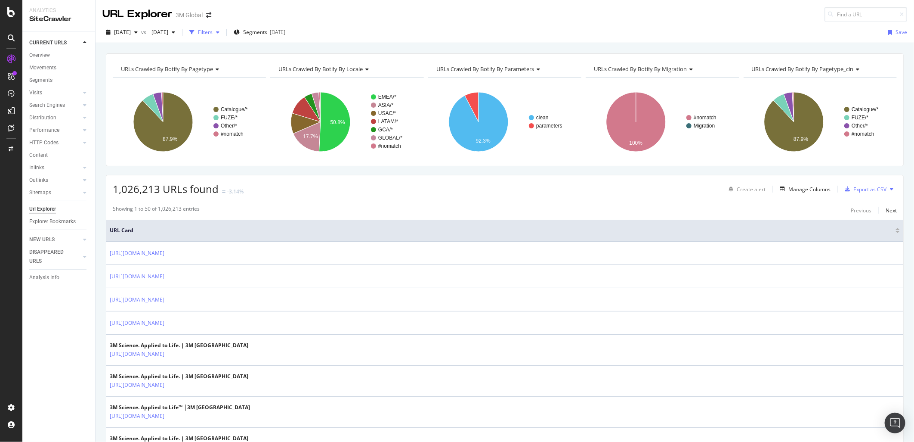
click at [213, 35] on div "Filters" at bounding box center [205, 31] width 15 height 7
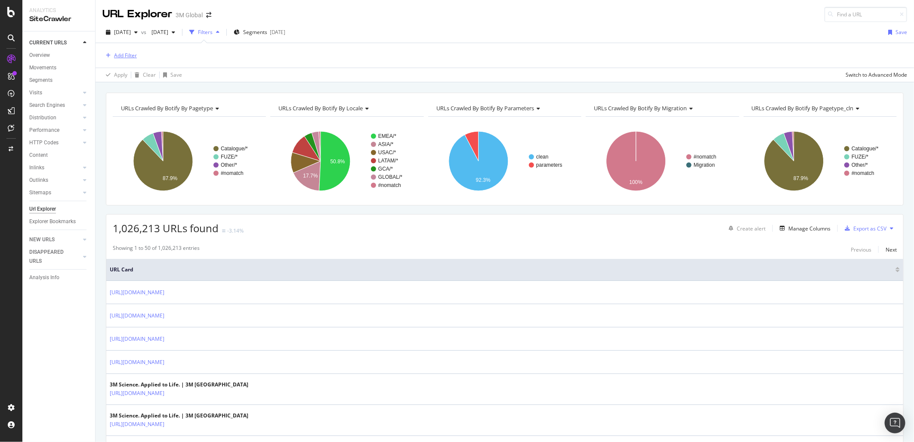
click at [131, 55] on div "Add Filter" at bounding box center [125, 55] width 23 height 7
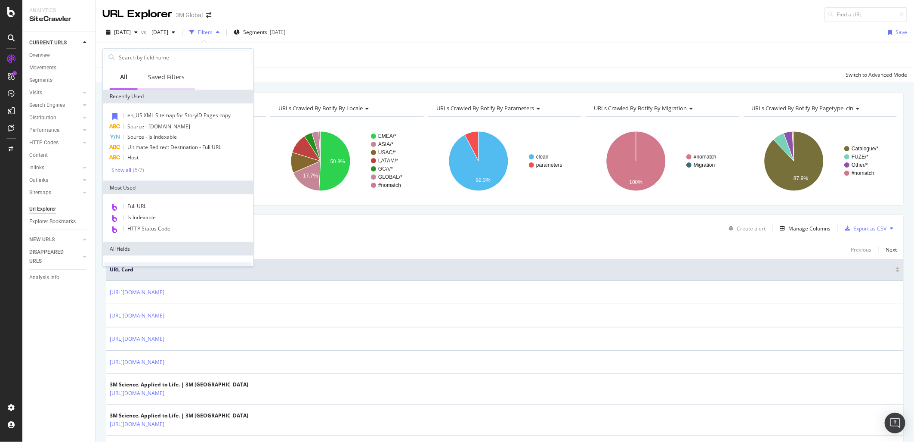
click at [163, 74] on div "Saved Filters" at bounding box center [166, 77] width 37 height 9
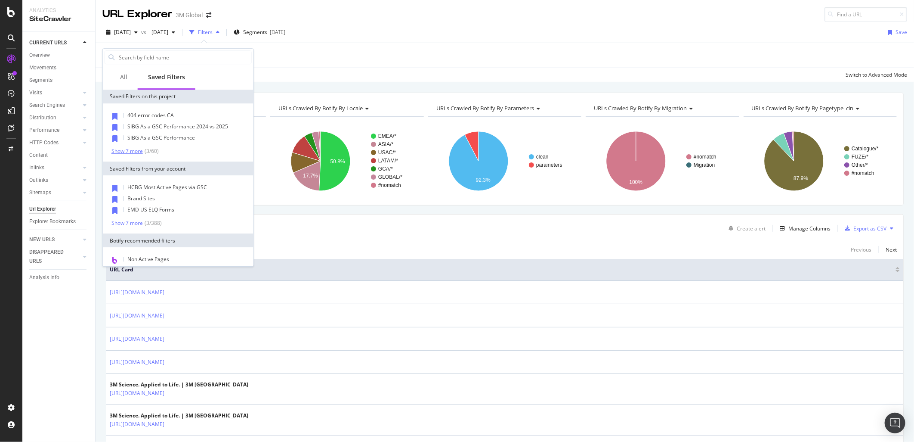
click at [136, 149] on div "Show 7 more" at bounding box center [127, 151] width 31 height 6
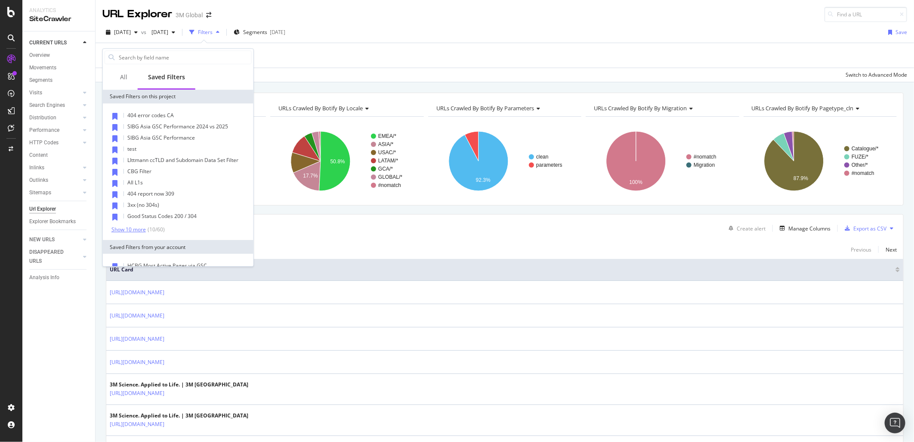
click at [136, 231] on div "Show 10 more" at bounding box center [129, 229] width 34 height 6
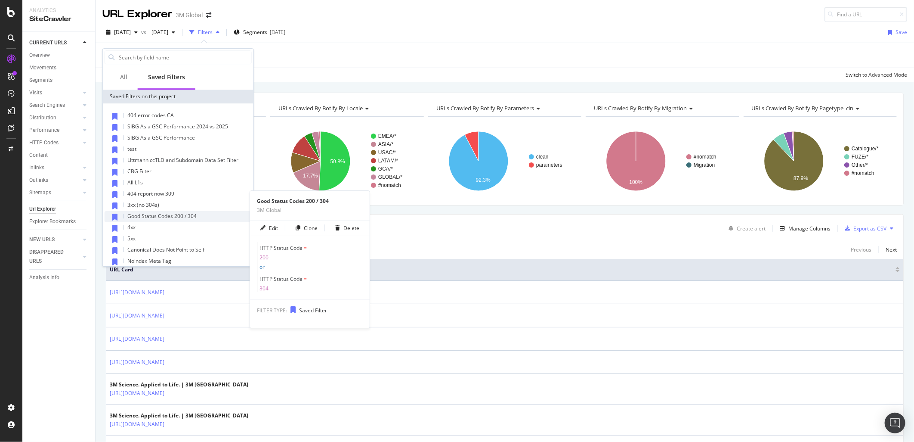
scroll to position [96, 0]
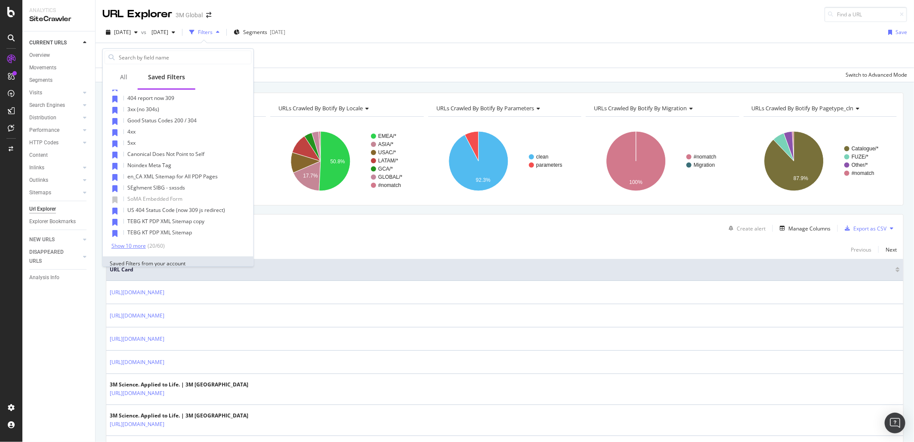
click at [136, 245] on div "Show 10 more" at bounding box center [129, 246] width 34 height 6
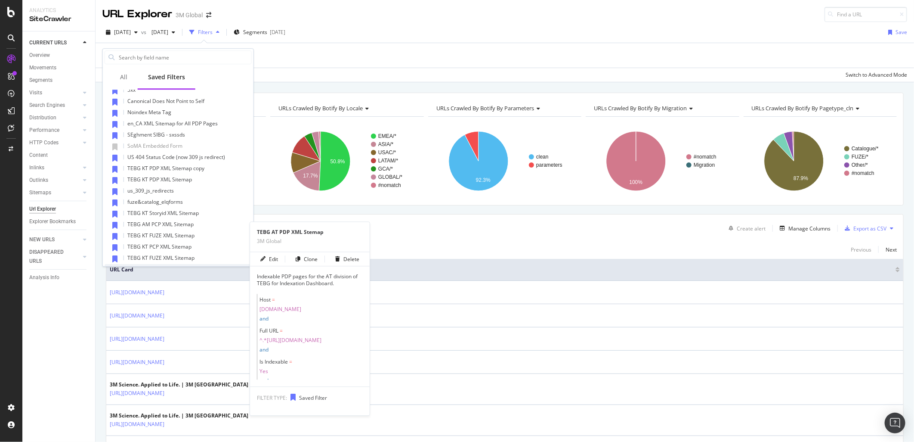
scroll to position [191, 0]
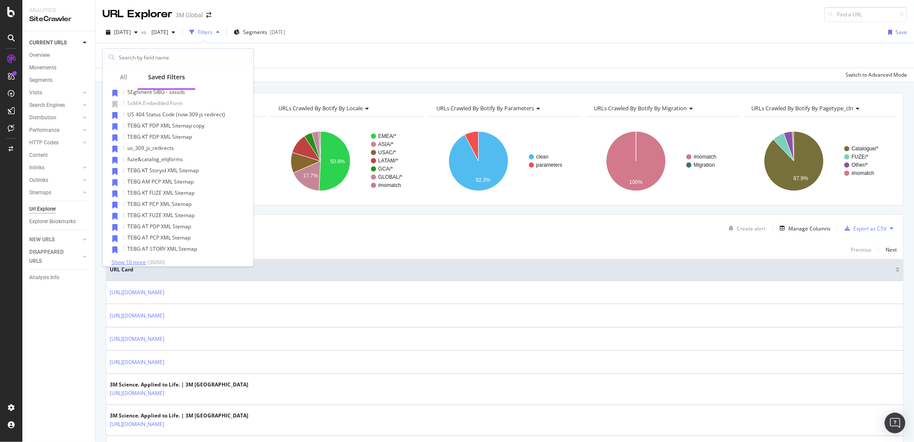
click at [135, 259] on div "Show 10 more" at bounding box center [129, 262] width 34 height 6
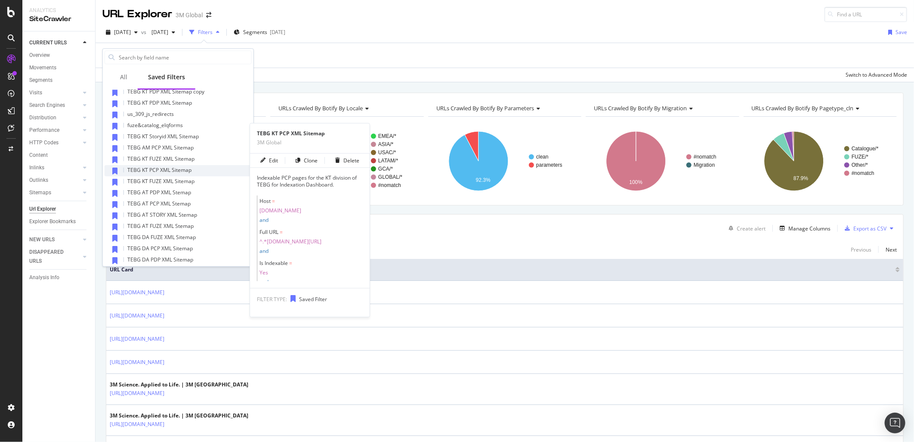
scroll to position [335, 0]
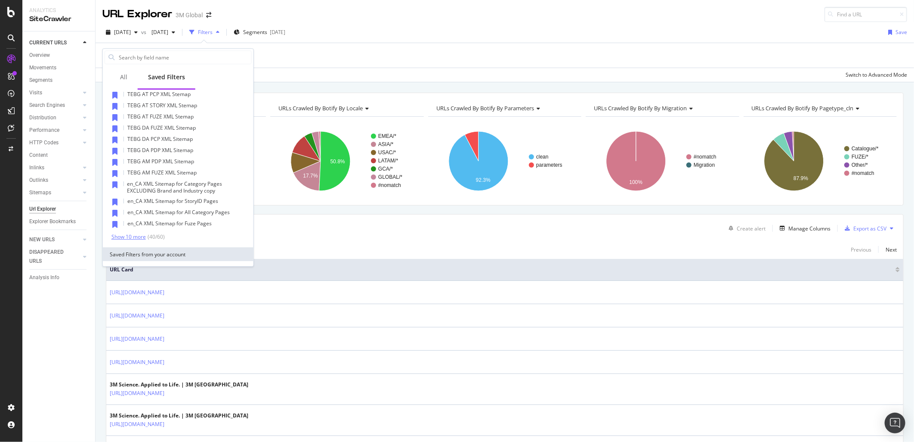
click at [131, 235] on div "Show 10 more" at bounding box center [129, 237] width 34 height 6
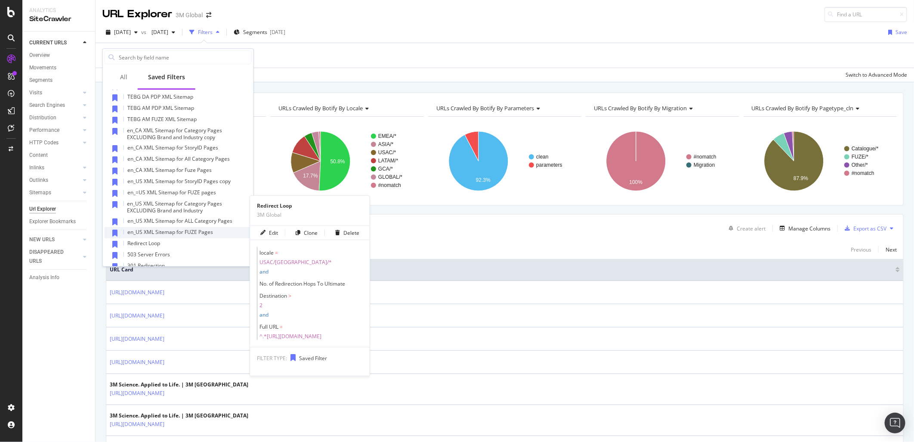
scroll to position [431, 0]
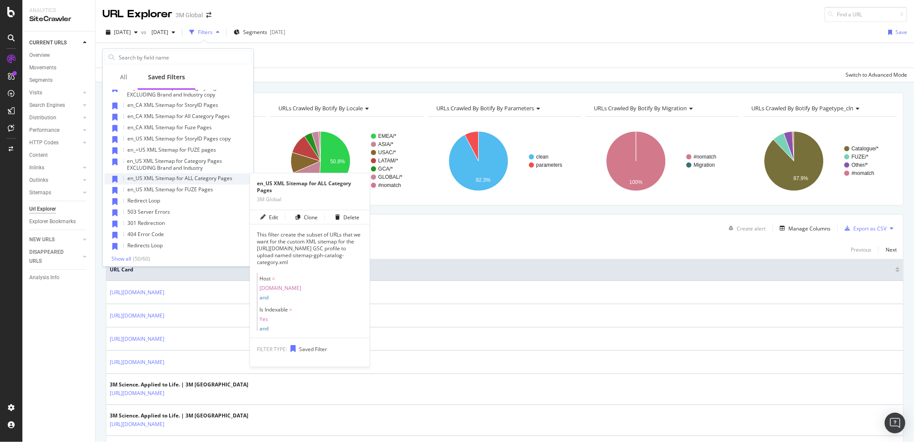
click at [207, 177] on span "en_US XML Sitemap for ALL Category Pages" at bounding box center [179, 177] width 105 height 7
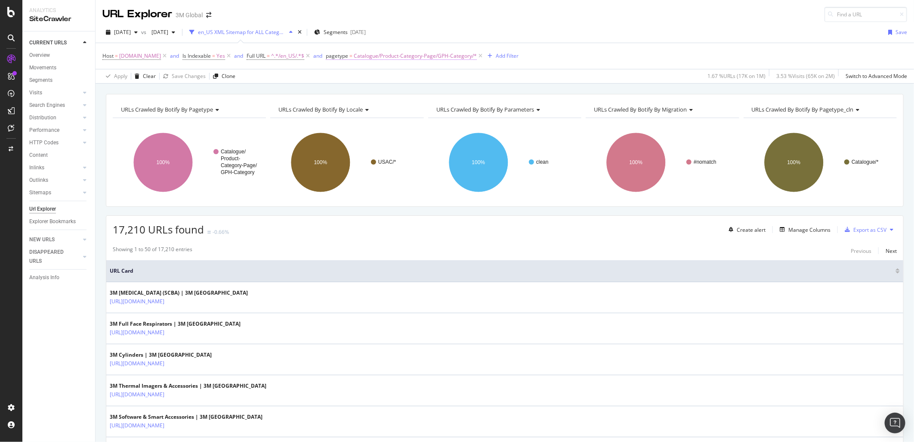
click at [449, 54] on span "Catalogue/Product-Category-Page/GPH-Category/*" at bounding box center [415, 56] width 123 height 12
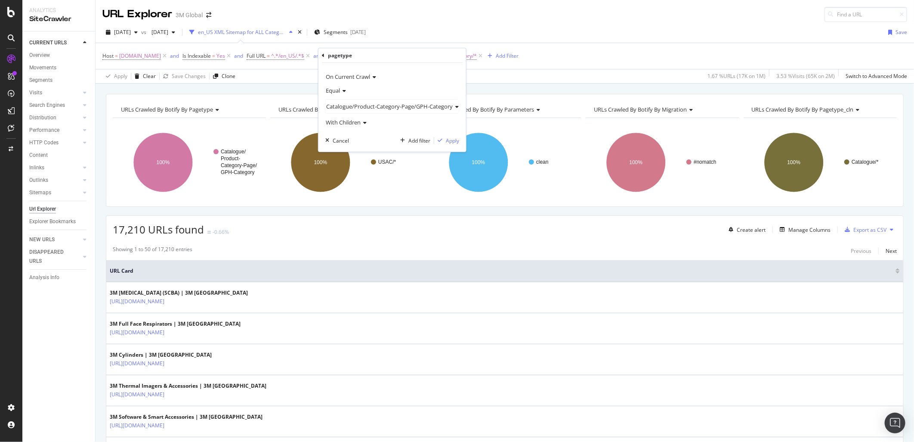
click at [372, 106] on span "Catalogue/Product-Category-Page/GPH-Category" at bounding box center [389, 106] width 127 height 8
click at [435, 143] on span "Select" at bounding box center [436, 141] width 15 height 7
click at [413, 143] on div "Apply" at bounding box center [413, 140] width 13 height 7
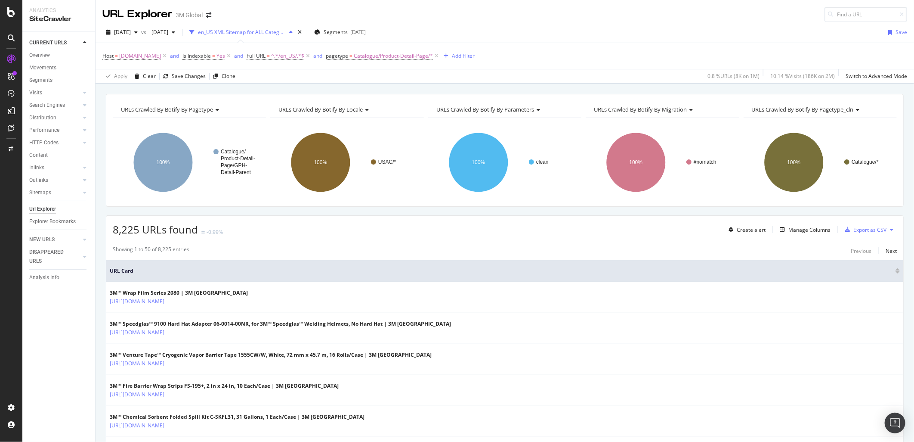
click at [890, 229] on icon at bounding box center [891, 229] width 3 height 5
click at [852, 229] on span "Export XML Sitemaps" at bounding box center [847, 230] width 51 height 8
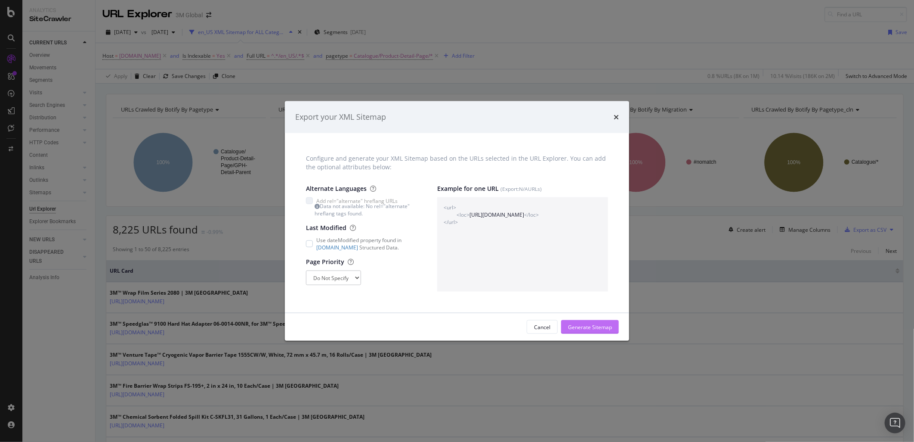
click at [589, 325] on div "Generate Sitemap" at bounding box center [590, 326] width 44 height 7
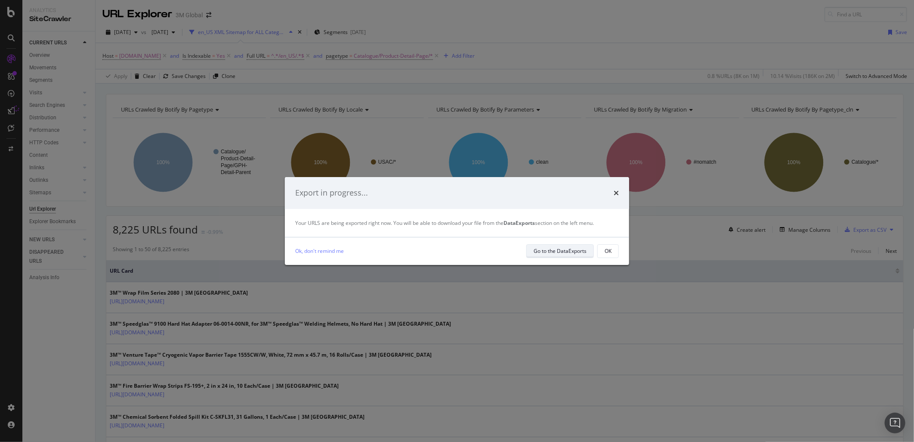
click at [582, 246] on div "Go to the DataExports" at bounding box center [560, 251] width 53 height 12
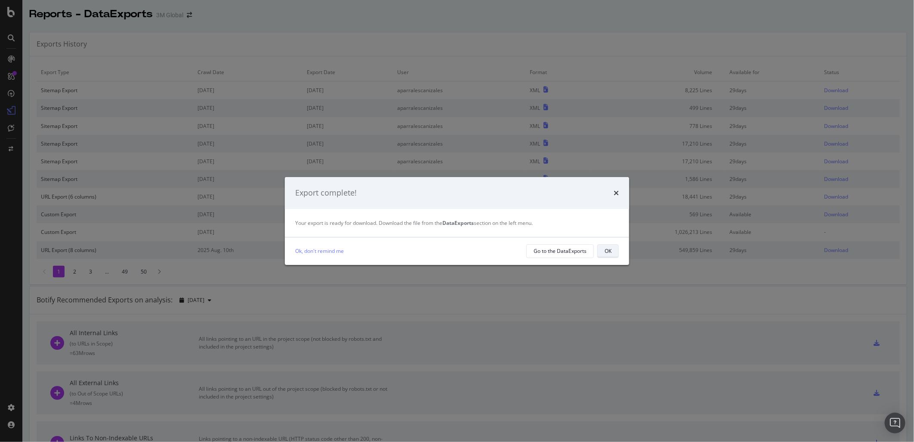
click at [613, 253] on button "OK" at bounding box center [609, 251] width 22 height 14
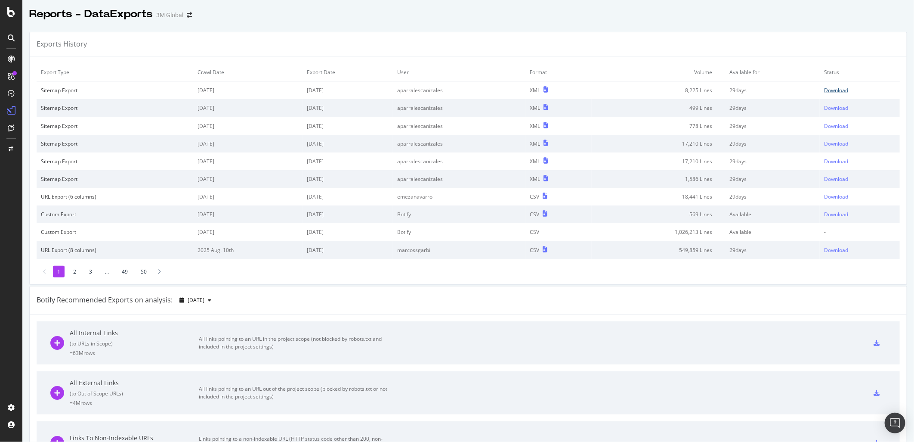
click at [828, 89] on div "Download" at bounding box center [836, 90] width 24 height 7
